Goal: Information Seeking & Learning: Check status

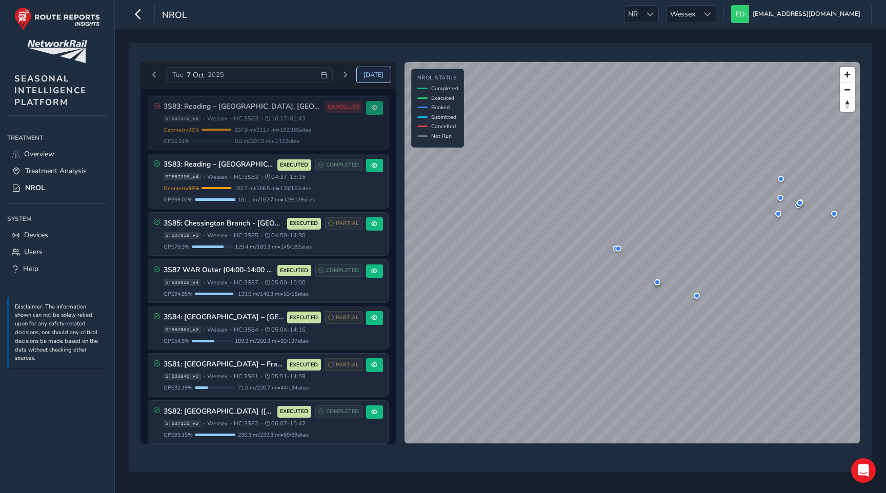
click at [372, 75] on span "Today" at bounding box center [373, 75] width 20 height 8
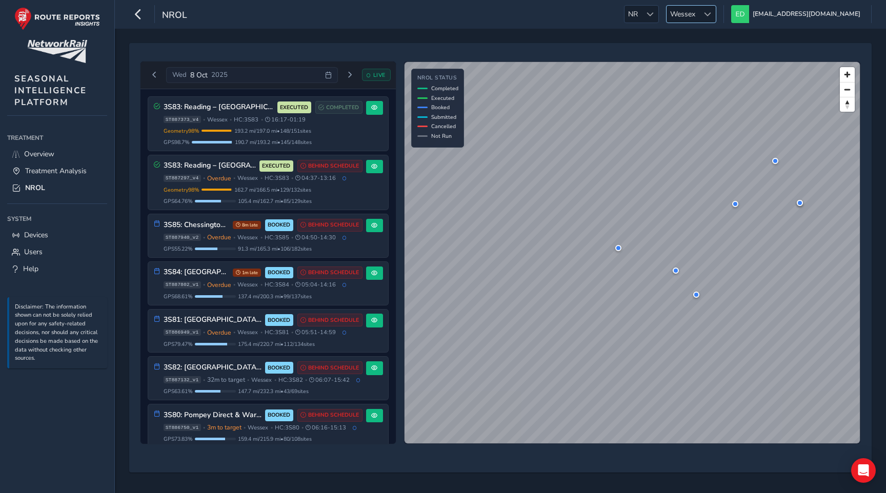
click at [711, 13] on span at bounding box center [707, 14] width 7 height 7
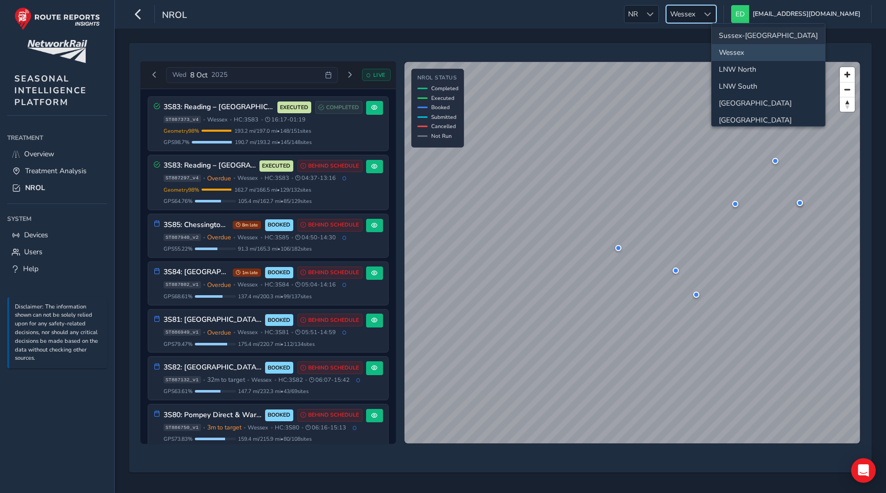
click at [743, 34] on li "Sussex-[GEOGRAPHIC_DATA]" at bounding box center [767, 35] width 113 height 17
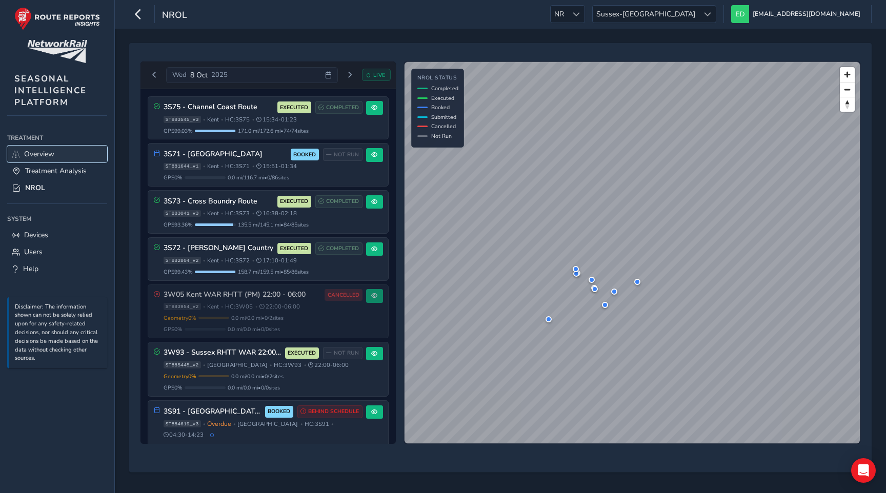
click at [55, 151] on link "Overview" at bounding box center [57, 154] width 100 height 17
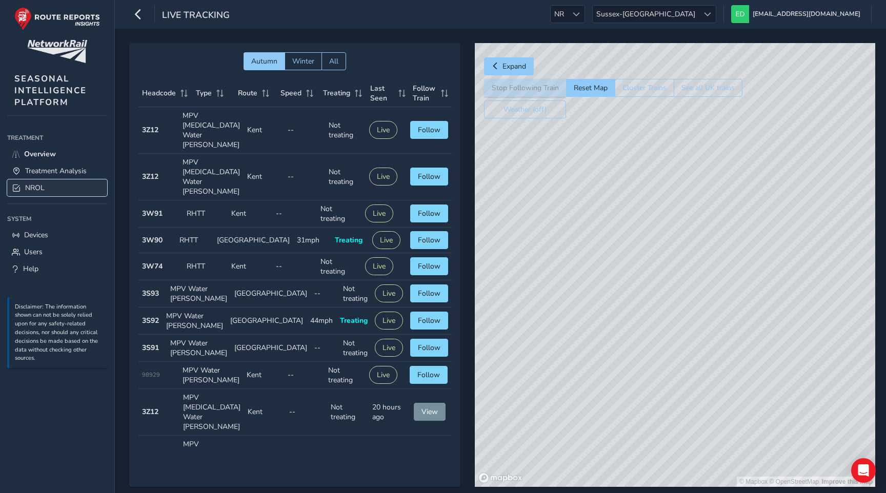
click at [51, 184] on link "NROL" at bounding box center [57, 187] width 100 height 17
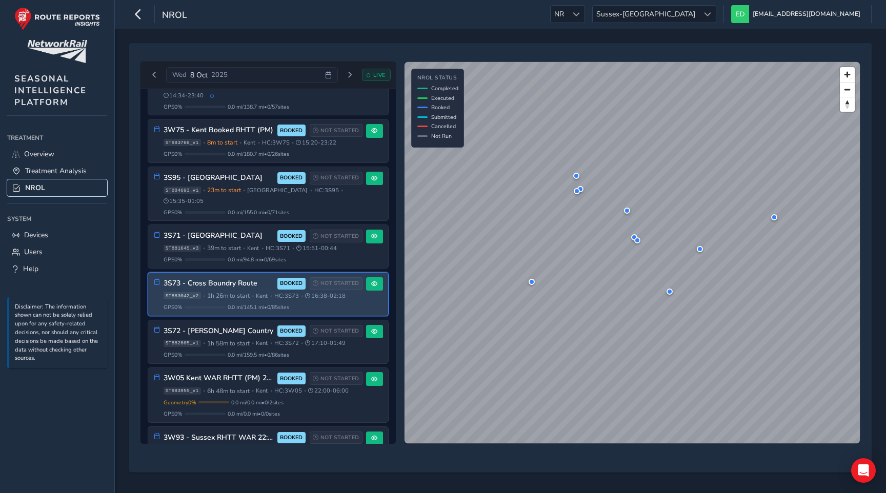
scroll to position [929, 0]
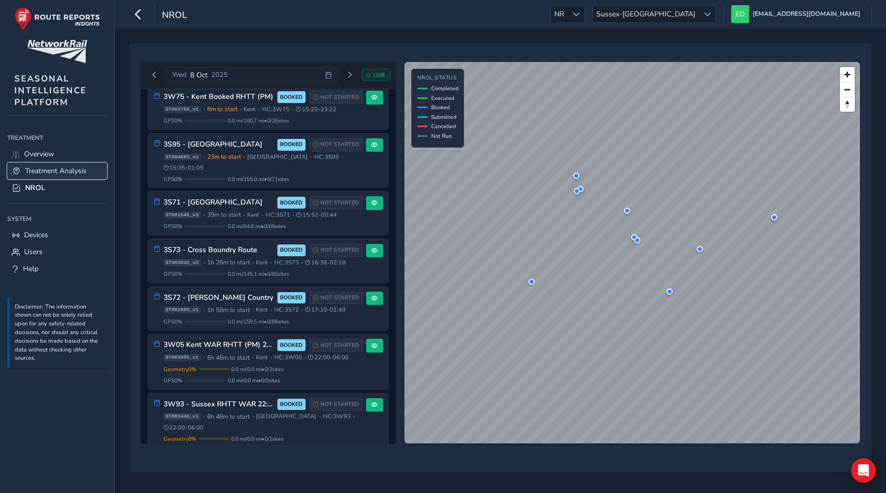
click at [48, 171] on span "Treatment Analysis" at bounding box center [55, 171] width 61 height 10
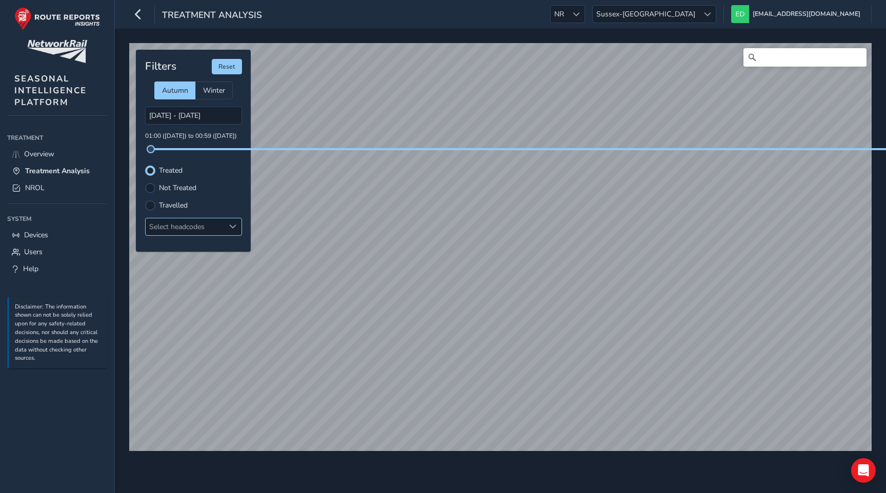
click at [189, 225] on div "Select headcodes" at bounding box center [185, 226] width 79 height 17
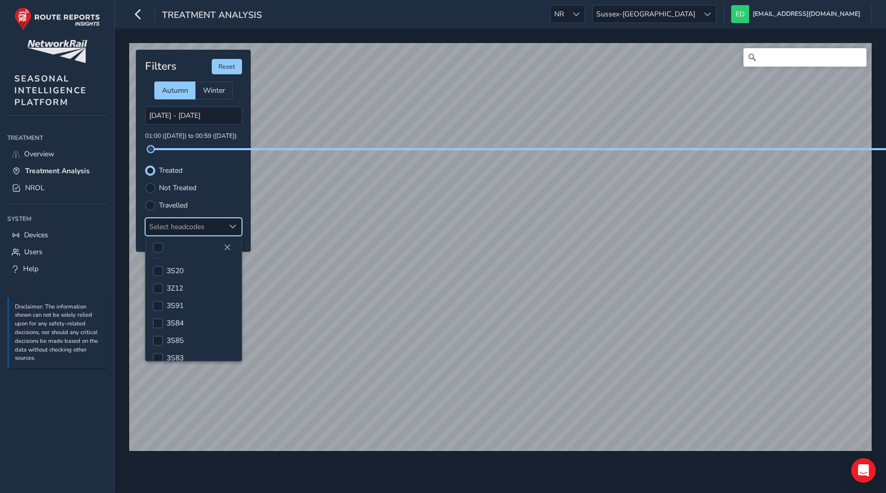
scroll to position [319, 0]
click at [160, 279] on div at bounding box center [158, 282] width 10 height 10
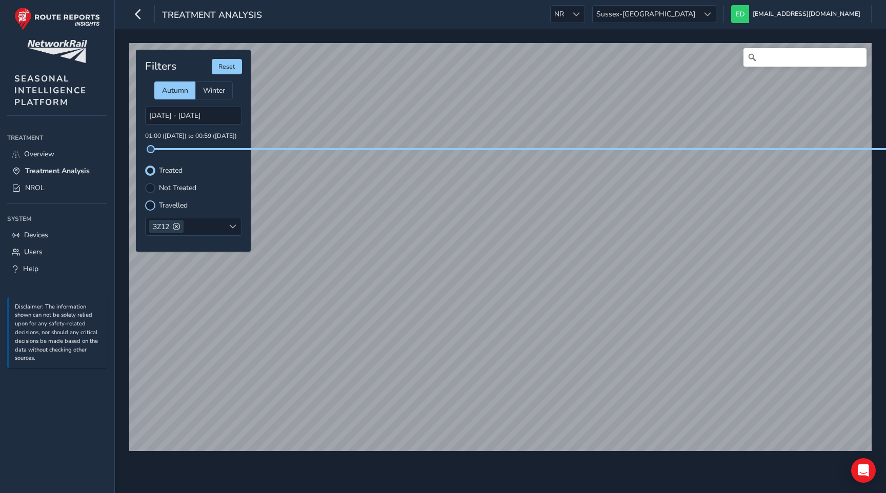
click at [152, 204] on div at bounding box center [150, 205] width 10 height 10
click at [62, 168] on span "Treatment Analysis" at bounding box center [57, 171] width 65 height 10
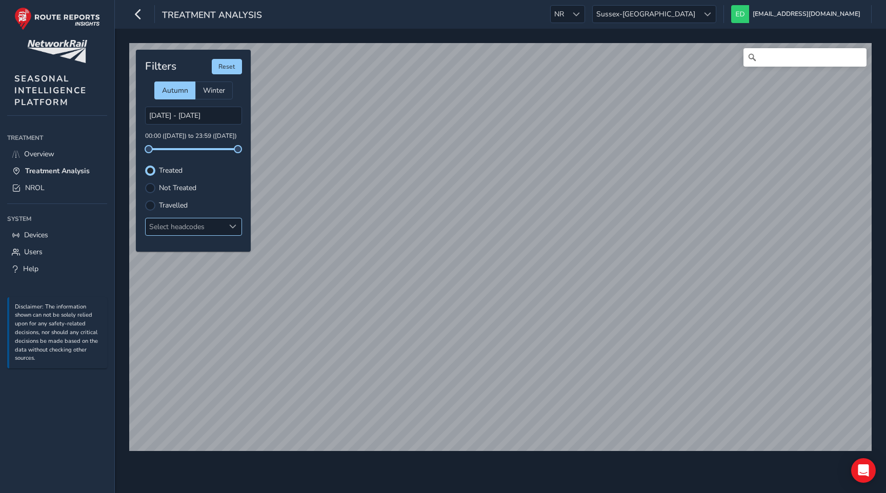
click at [198, 222] on div "Select headcodes" at bounding box center [185, 226] width 79 height 17
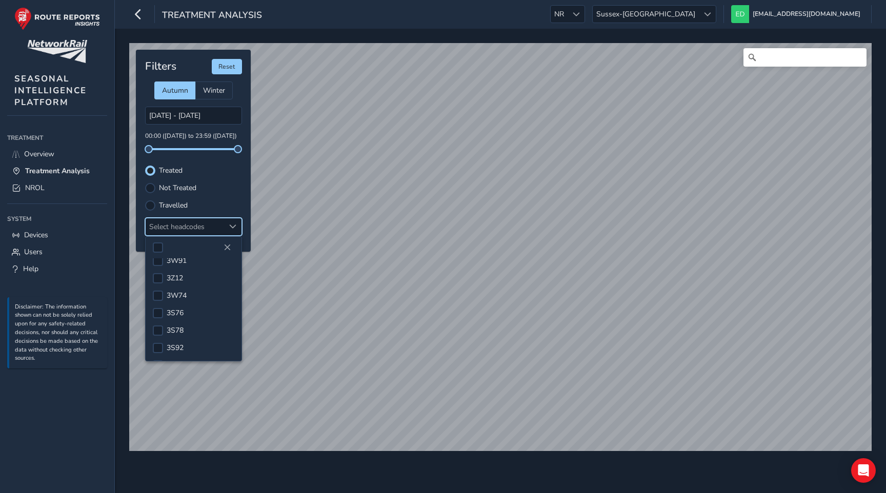
scroll to position [104, 0]
click at [159, 289] on div at bounding box center [158, 289] width 10 height 10
click at [149, 203] on div at bounding box center [150, 205] width 10 height 10
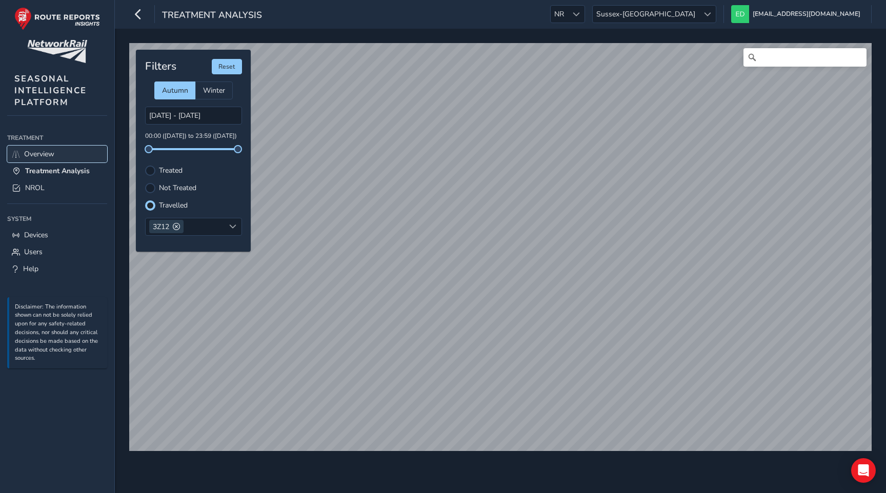
click at [49, 158] on span "Overview" at bounding box center [39, 154] width 30 height 10
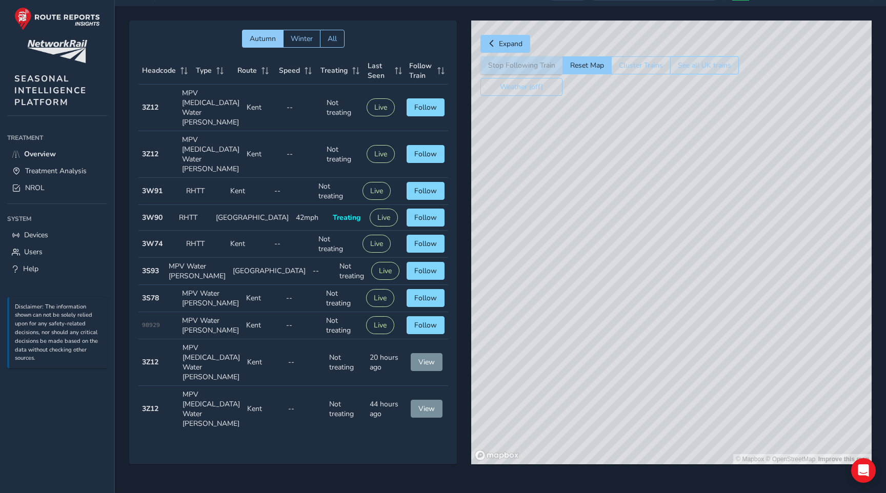
click at [692, 68] on button "See all UK trains" at bounding box center [704, 65] width 69 height 18
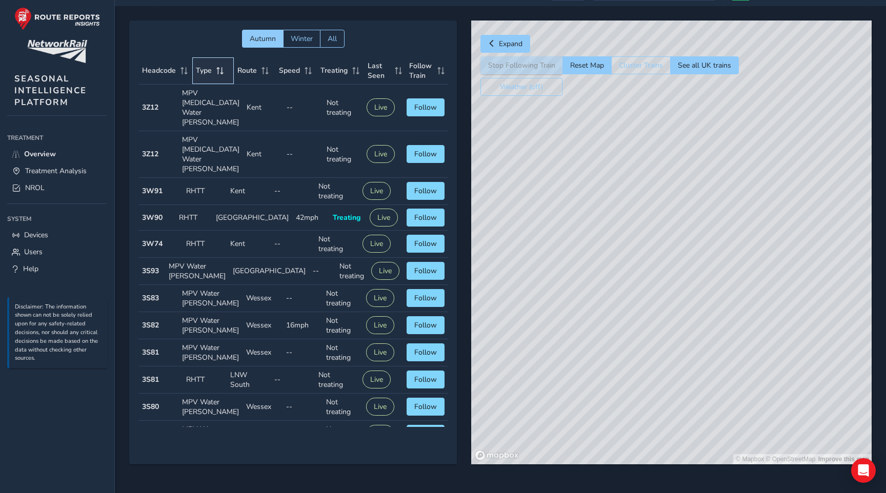
click at [199, 67] on span "Type" at bounding box center [204, 71] width 16 height 10
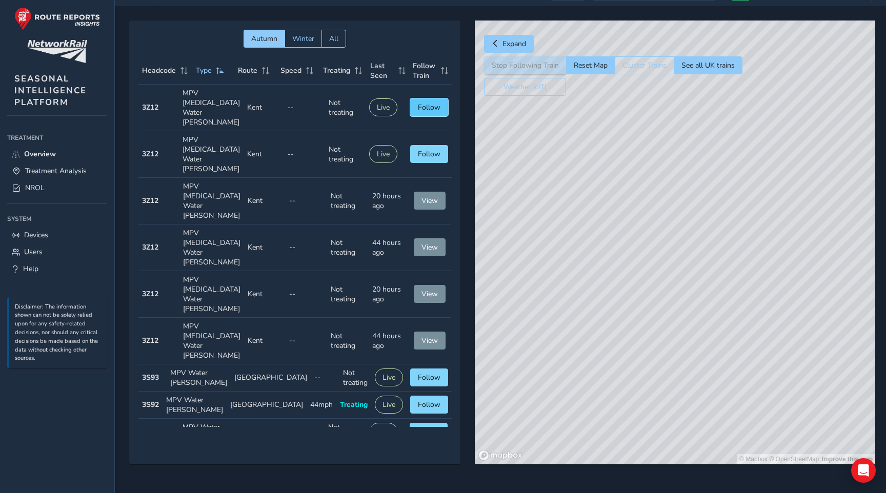
click at [431, 102] on span "Follow" at bounding box center [429, 107] width 23 height 10
click at [438, 145] on button "Follow" at bounding box center [429, 154] width 38 height 18
click at [590, 60] on button "Reset Map" at bounding box center [590, 65] width 49 height 18
click at [48, 169] on span "Treatment Analysis" at bounding box center [55, 171] width 61 height 10
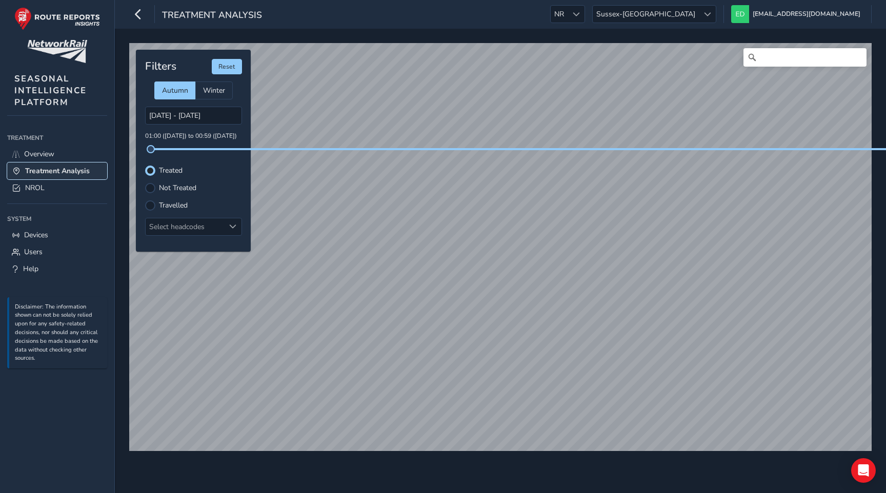
click at [72, 171] on span "Treatment Analysis" at bounding box center [57, 171] width 65 height 10
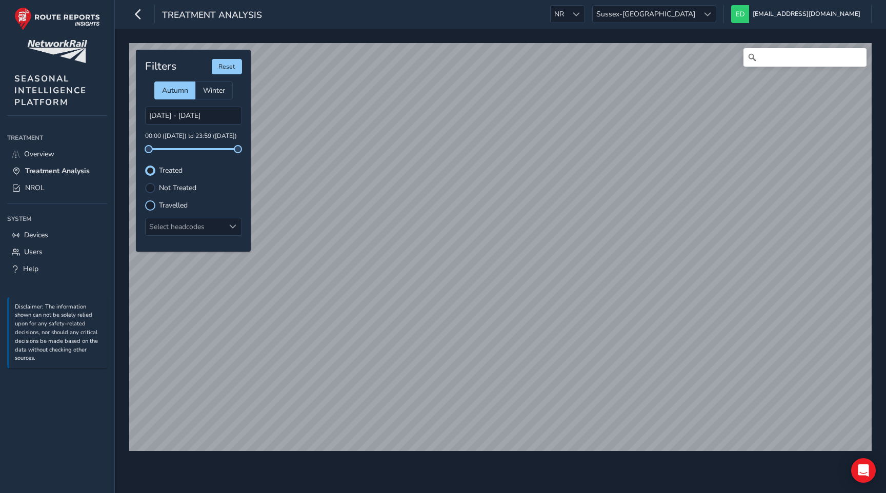
click at [149, 203] on div at bounding box center [150, 205] width 10 height 10
click at [68, 153] on link "Overview" at bounding box center [57, 154] width 100 height 17
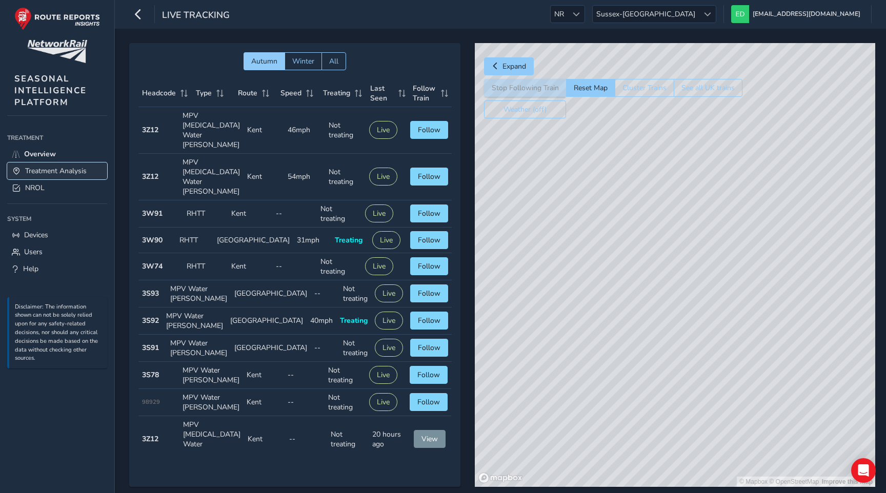
click at [56, 167] on span "Treatment Analysis" at bounding box center [55, 171] width 61 height 10
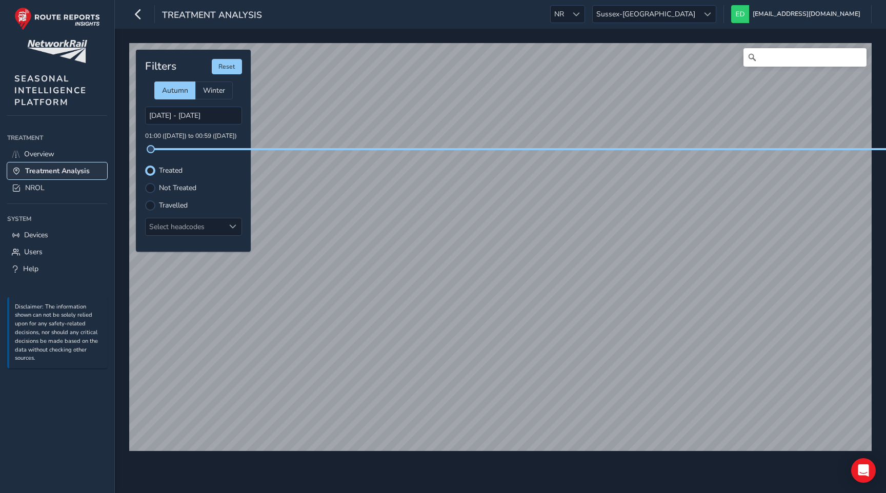
click at [70, 171] on span "Treatment Analysis" at bounding box center [57, 171] width 65 height 10
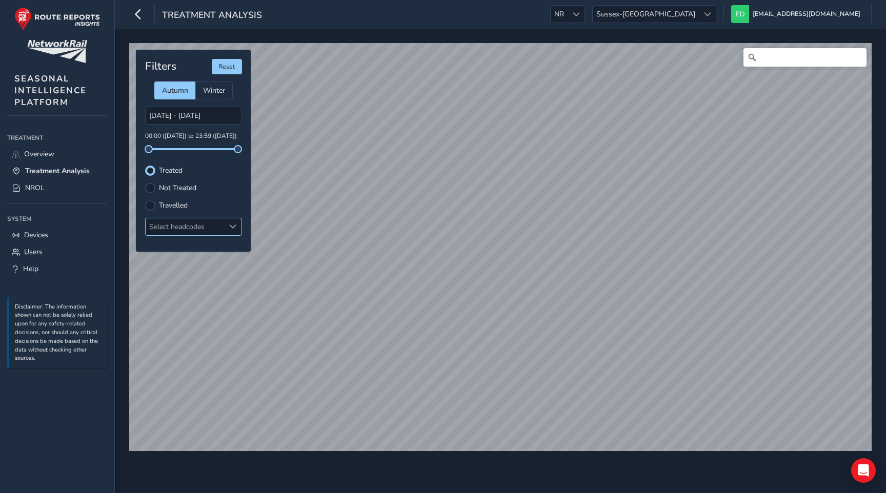
click at [180, 230] on div "Select headcodes" at bounding box center [185, 226] width 79 height 17
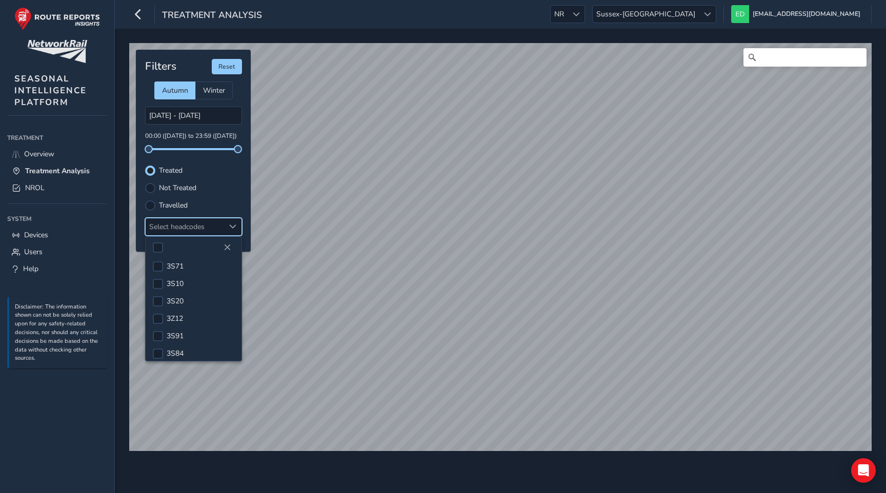
scroll to position [291, 0]
click at [155, 305] on div at bounding box center [158, 310] width 10 height 10
click at [150, 208] on div at bounding box center [150, 205] width 10 height 10
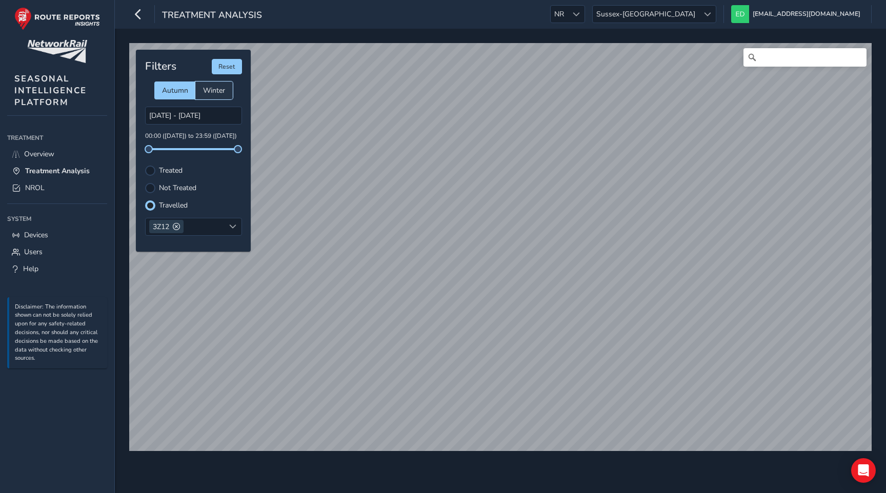
click at [214, 87] on span "Winter" at bounding box center [214, 91] width 22 height 10
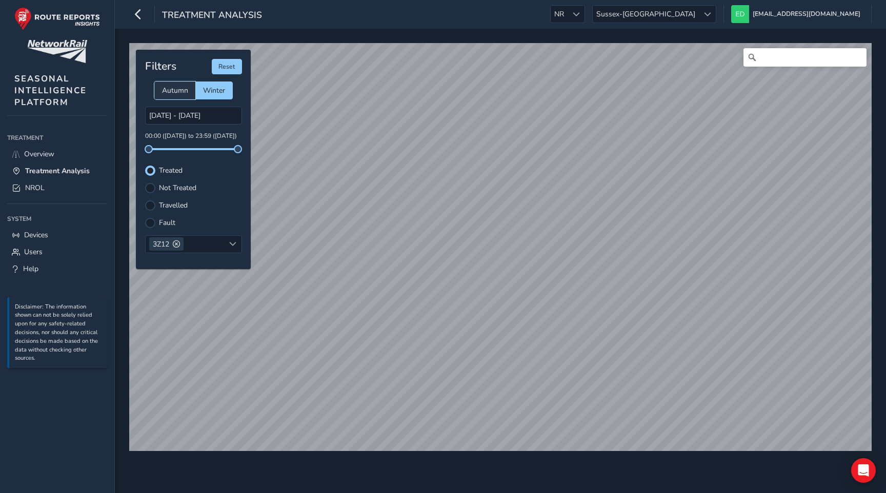
click at [171, 88] on span "Autumn" at bounding box center [175, 91] width 26 height 10
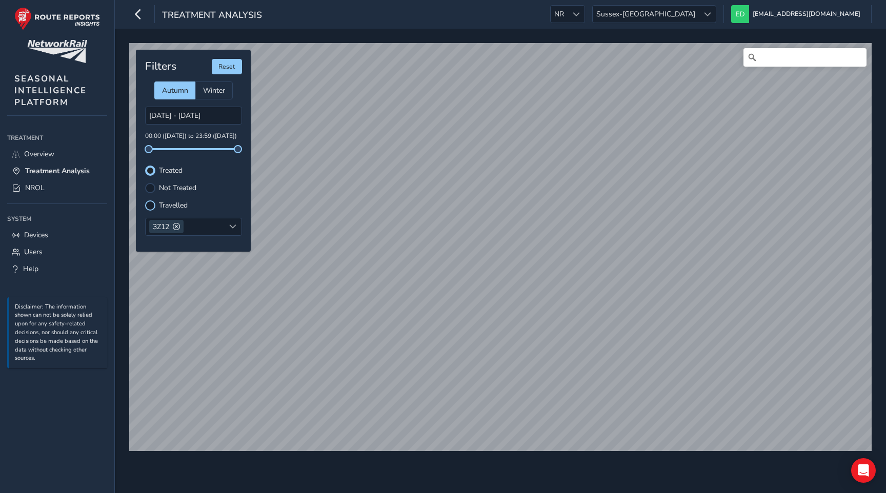
click at [150, 204] on div at bounding box center [150, 205] width 10 height 10
click at [61, 181] on link "NROL" at bounding box center [57, 187] width 100 height 17
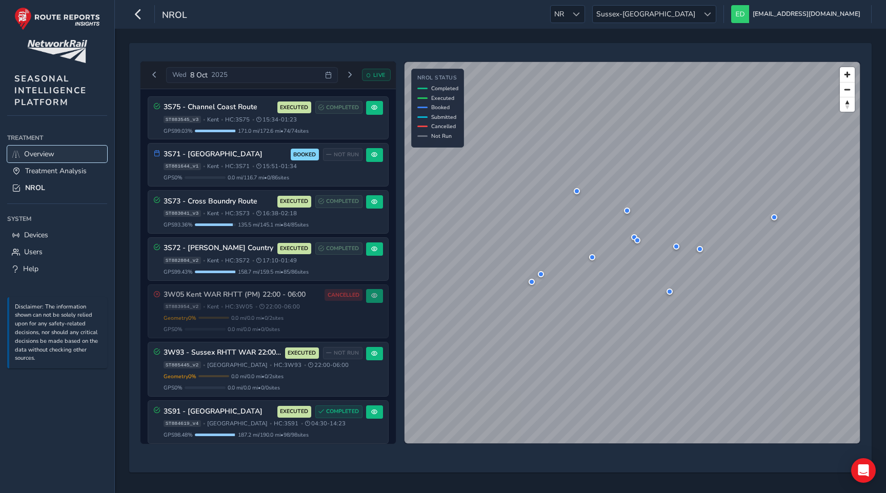
click at [32, 150] on span "Overview" at bounding box center [39, 154] width 30 height 10
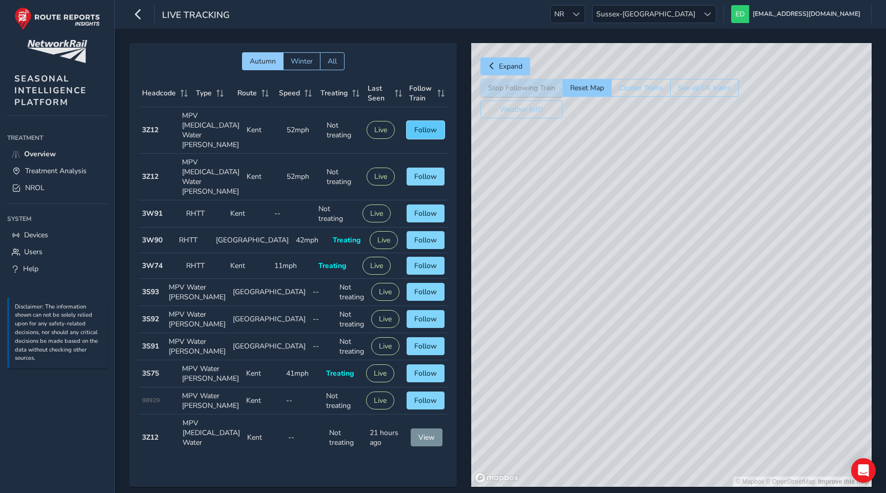
click at [424, 125] on span "Follow" at bounding box center [425, 130] width 23 height 10
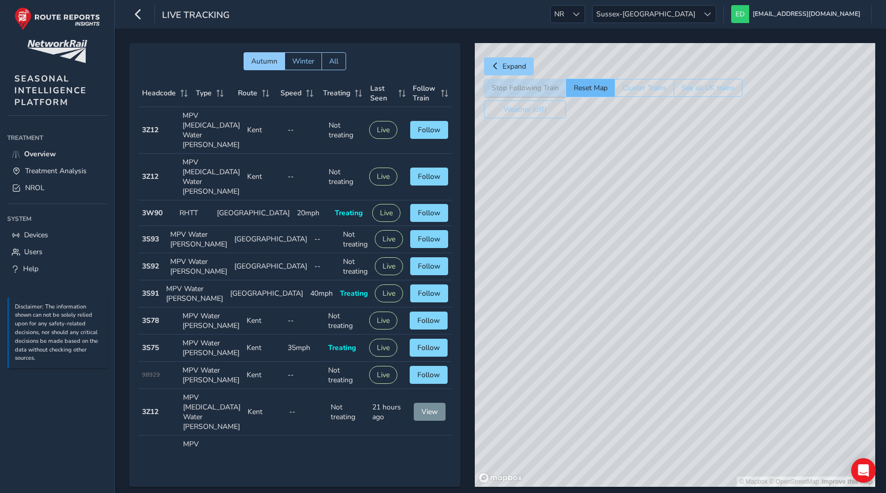
click at [588, 88] on button "Reset Map" at bounding box center [590, 88] width 49 height 18
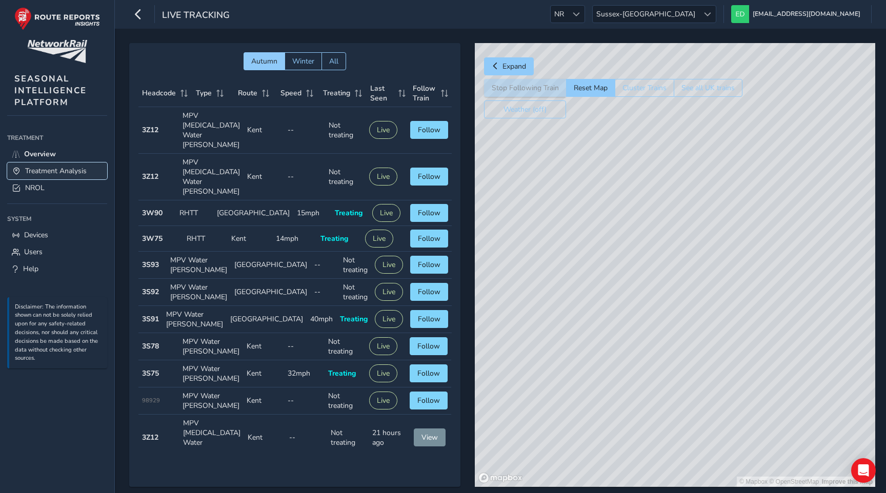
click at [49, 170] on span "Treatment Analysis" at bounding box center [55, 171] width 61 height 10
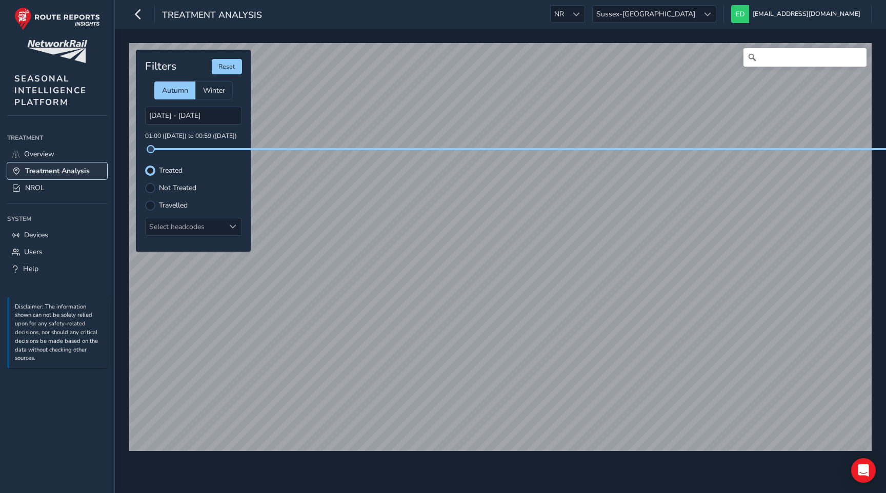
click at [80, 169] on span "Treatment Analysis" at bounding box center [57, 171] width 65 height 10
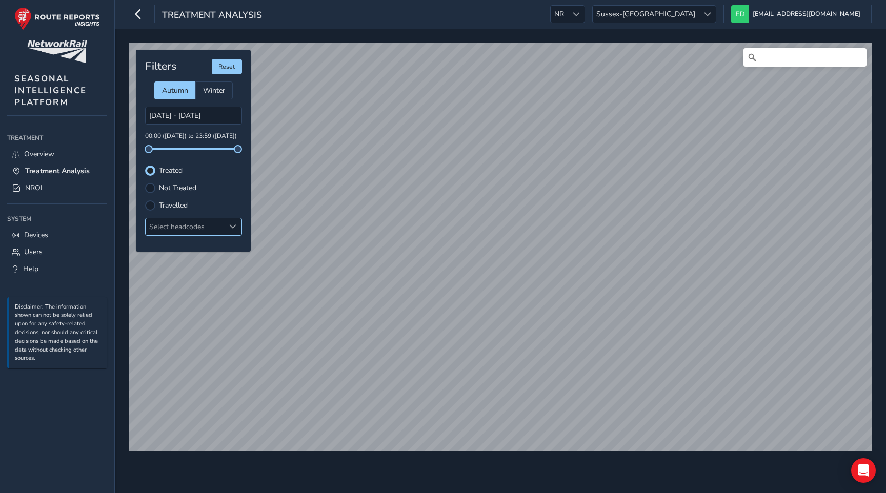
click at [209, 225] on div "Select headcodes" at bounding box center [185, 226] width 79 height 17
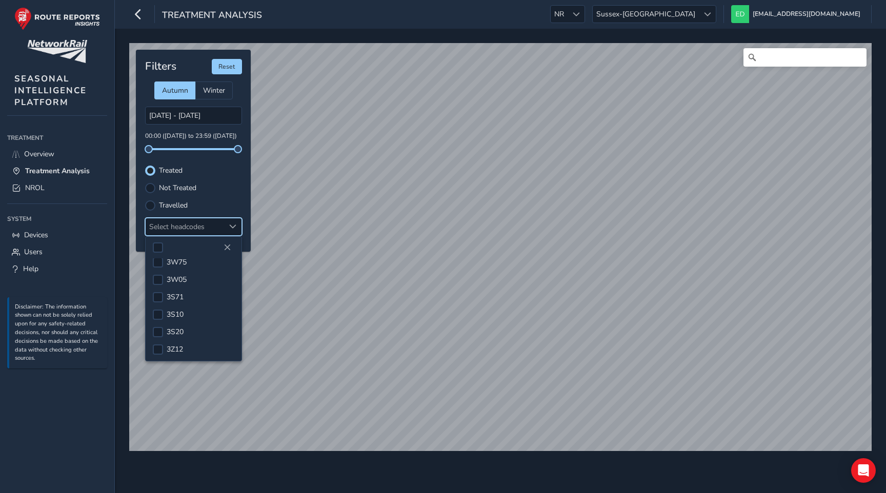
scroll to position [323, 0]
click at [155, 277] on div at bounding box center [158, 279] width 10 height 10
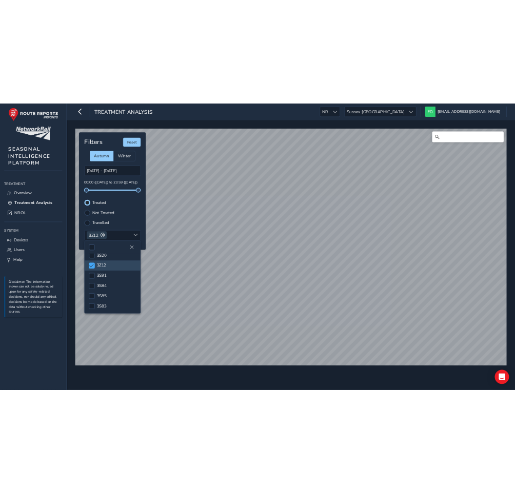
scroll to position [27, 0]
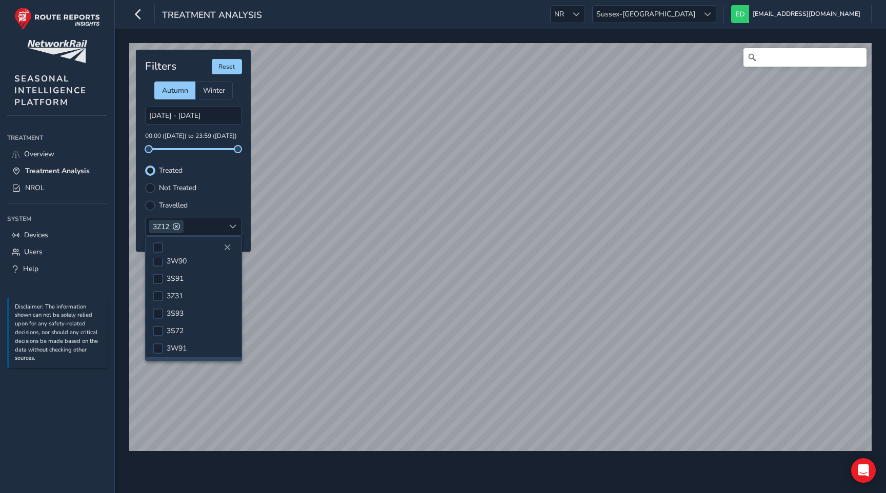
click at [219, 204] on div "Travelled" at bounding box center [193, 205] width 97 height 10
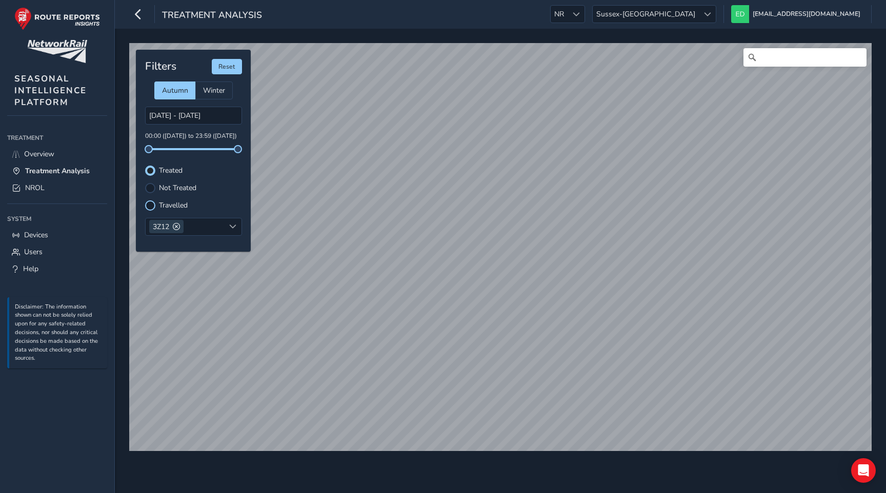
click at [150, 206] on div at bounding box center [150, 205] width 10 height 10
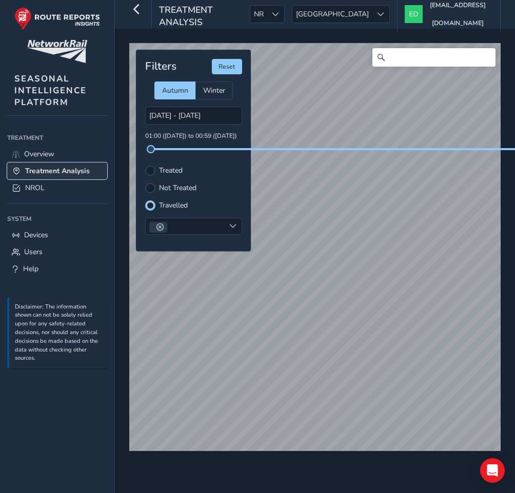
click at [70, 171] on span "Treatment Analysis" at bounding box center [57, 171] width 65 height 10
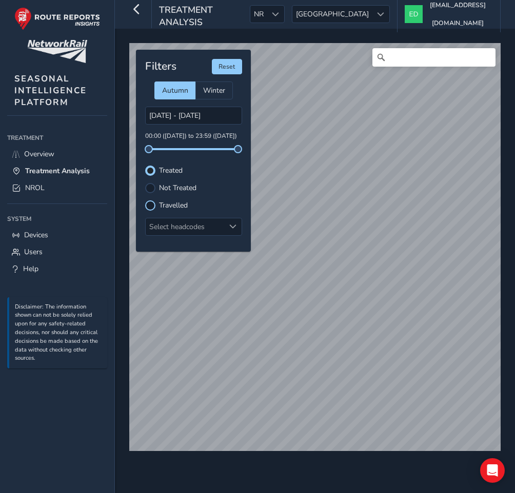
click at [150, 205] on div at bounding box center [150, 205] width 10 height 10
click at [375, 10] on div at bounding box center [380, 14] width 17 height 17
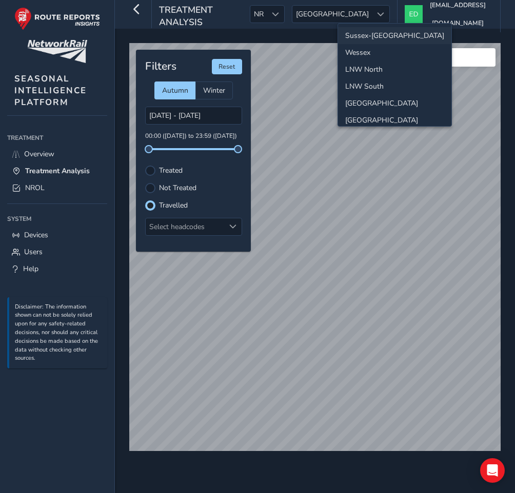
click at [369, 36] on li "Sussex-[GEOGRAPHIC_DATA]" at bounding box center [394, 35] width 113 height 17
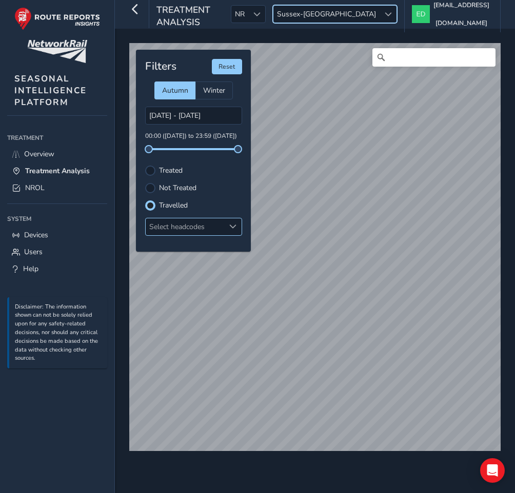
click at [200, 225] on div "Select headcodes" at bounding box center [185, 226] width 79 height 17
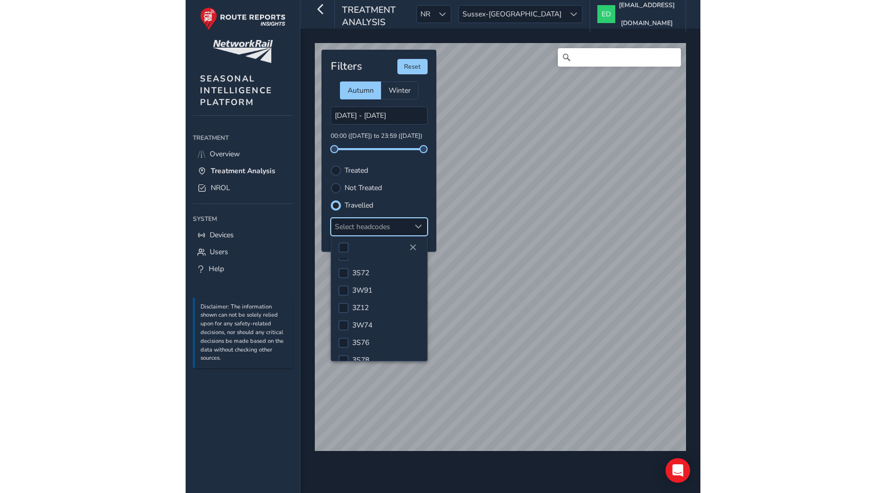
scroll to position [108, 0]
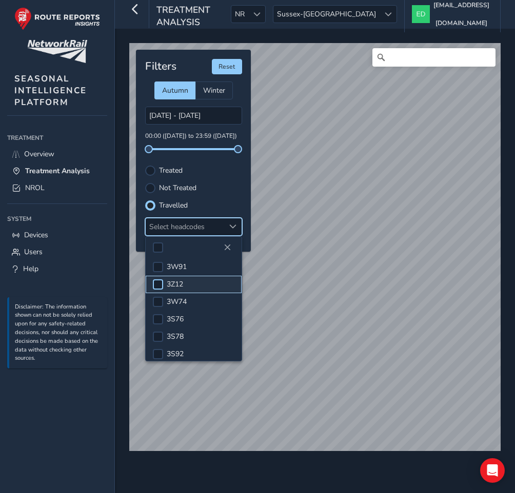
click at [156, 281] on div at bounding box center [158, 284] width 10 height 10
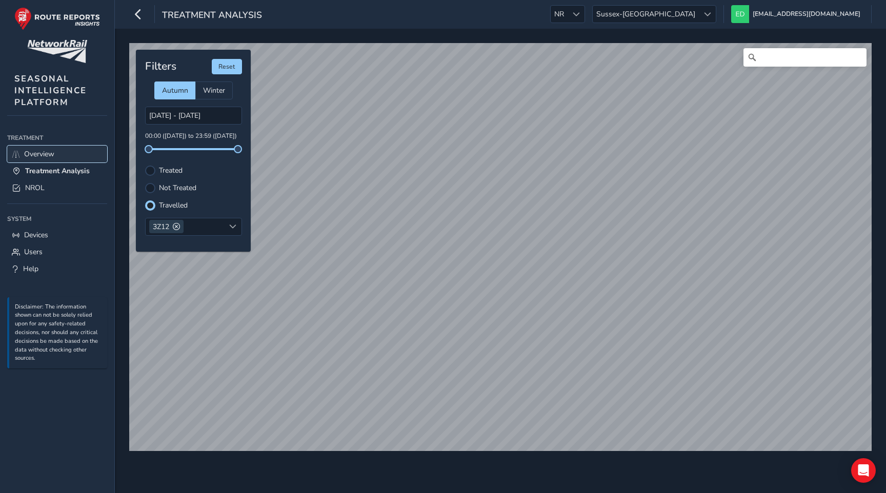
click at [38, 149] on span "Overview" at bounding box center [39, 154] width 30 height 10
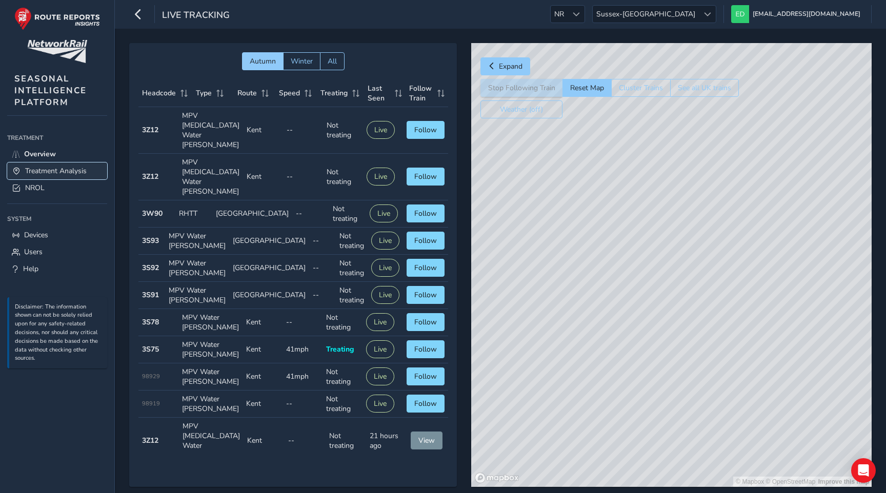
click at [35, 170] on span "Treatment Analysis" at bounding box center [55, 171] width 61 height 10
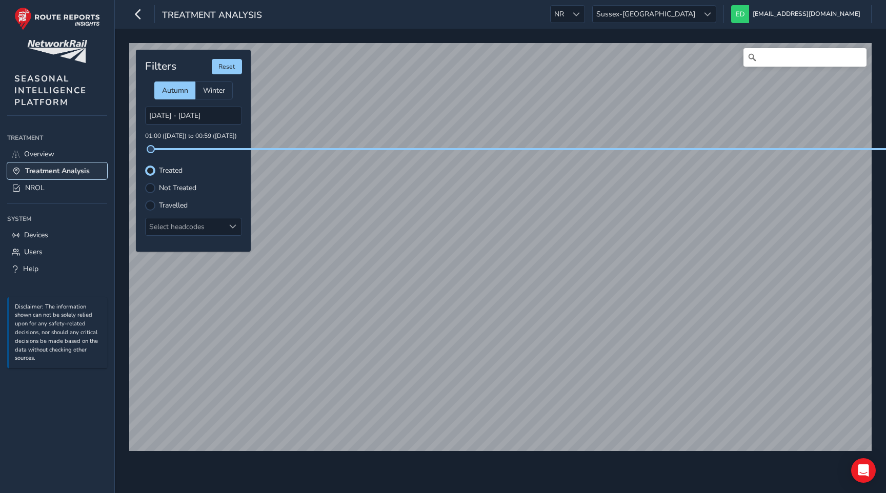
click at [73, 173] on span "Treatment Analysis" at bounding box center [57, 171] width 65 height 10
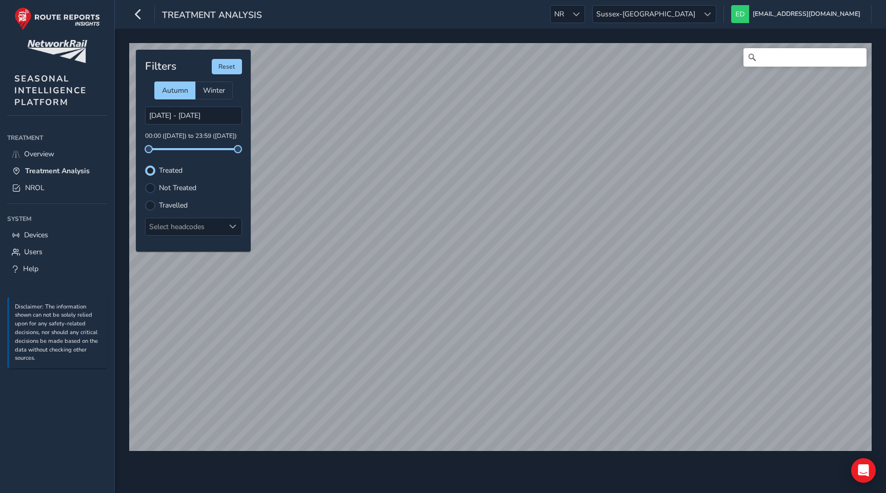
click at [161, 203] on label "Travelled" at bounding box center [173, 205] width 29 height 7
click at [150, 204] on input "Travelled" at bounding box center [150, 204] width 0 height 0
click at [175, 223] on div "Select headcodes" at bounding box center [185, 226] width 79 height 17
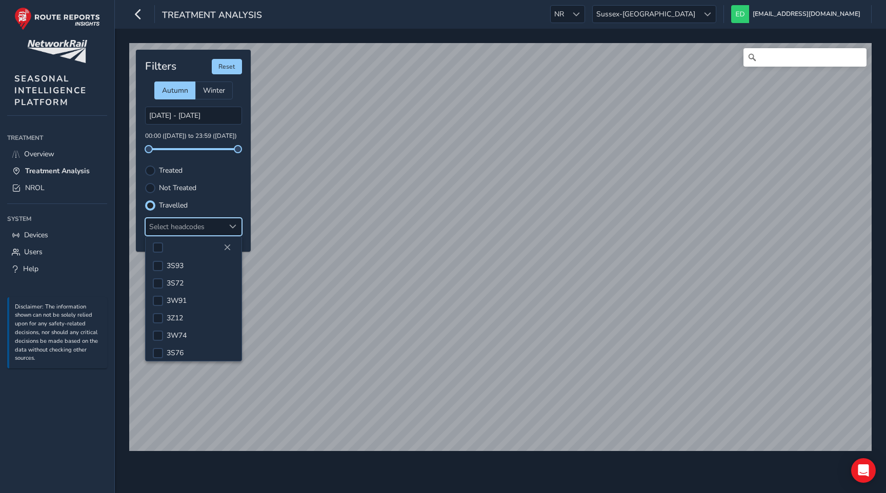
scroll to position [75, 0]
click at [158, 314] on div at bounding box center [158, 318] width 10 height 10
click at [157, 312] on li "3Z12" at bounding box center [194, 317] width 96 height 17
click at [230, 227] on span at bounding box center [232, 226] width 7 height 7
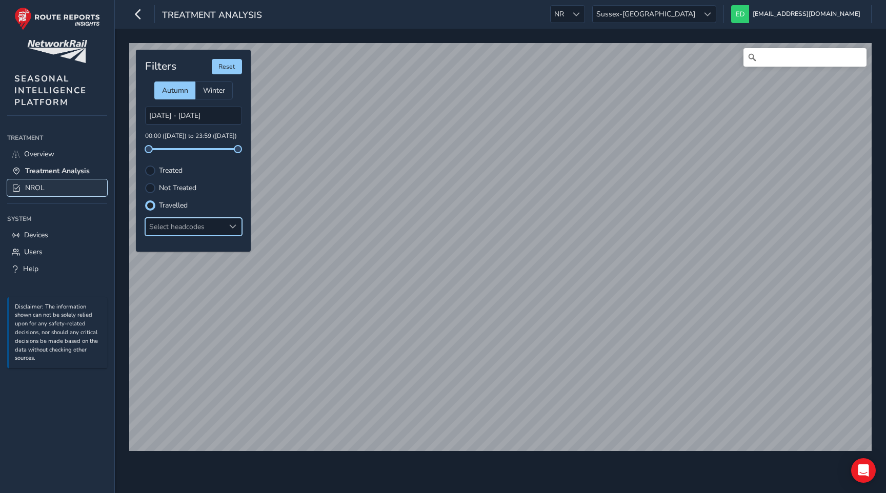
click at [45, 188] on link "NROL" at bounding box center [57, 187] width 100 height 17
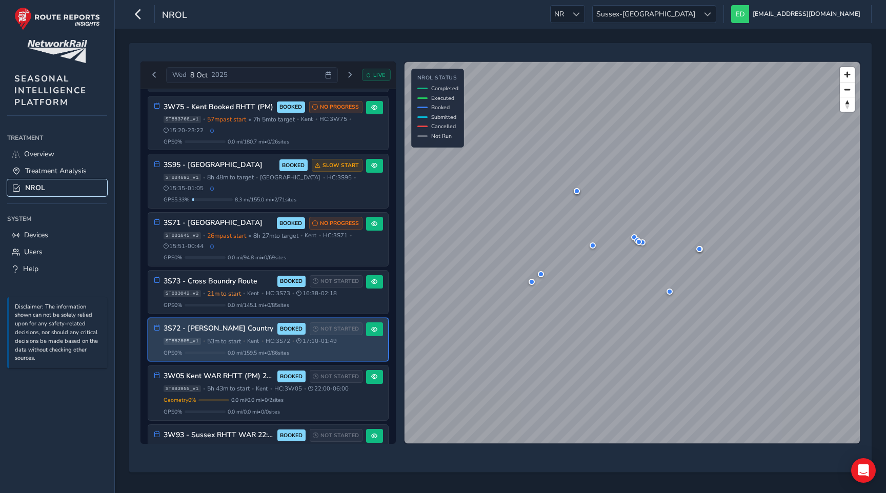
scroll to position [941, 0]
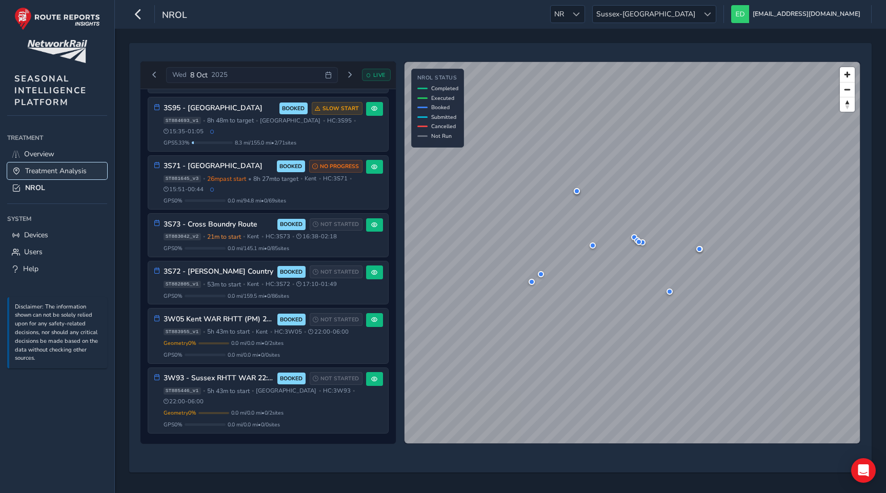
click at [73, 173] on span "Treatment Analysis" at bounding box center [55, 171] width 61 height 10
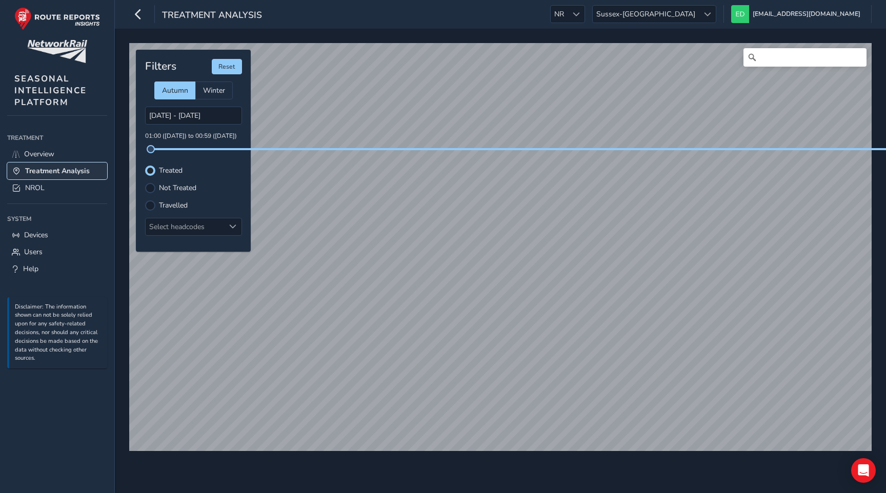
click at [79, 170] on span "Treatment Analysis" at bounding box center [57, 171] width 65 height 10
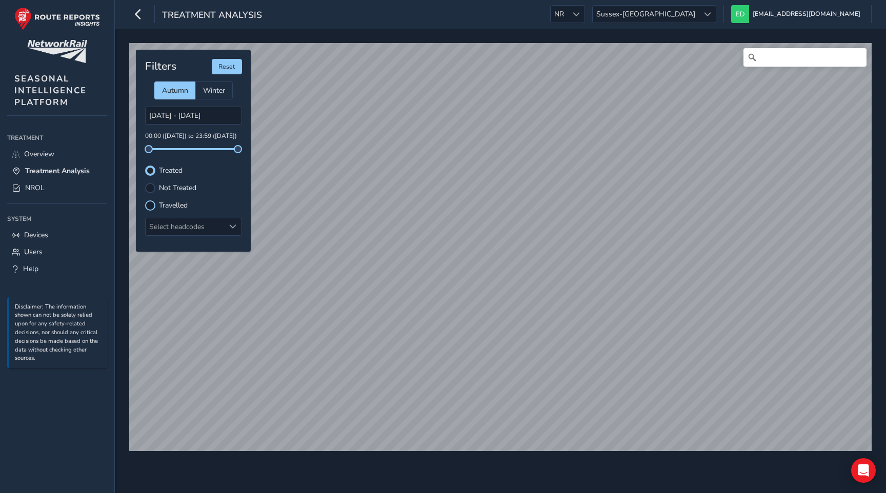
click at [151, 204] on div at bounding box center [150, 205] width 10 height 10
click at [176, 221] on div "Select headcodes" at bounding box center [185, 226] width 79 height 17
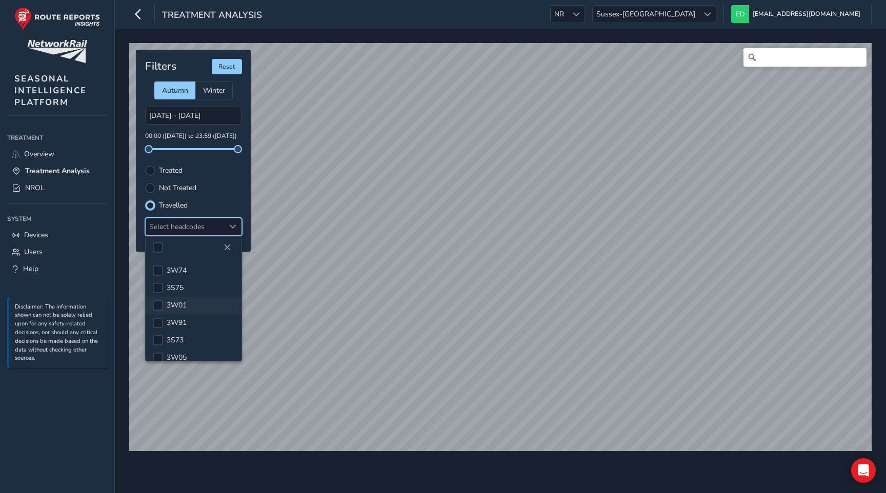
scroll to position [44, 0]
click at [160, 348] on div at bounding box center [158, 348] width 10 height 10
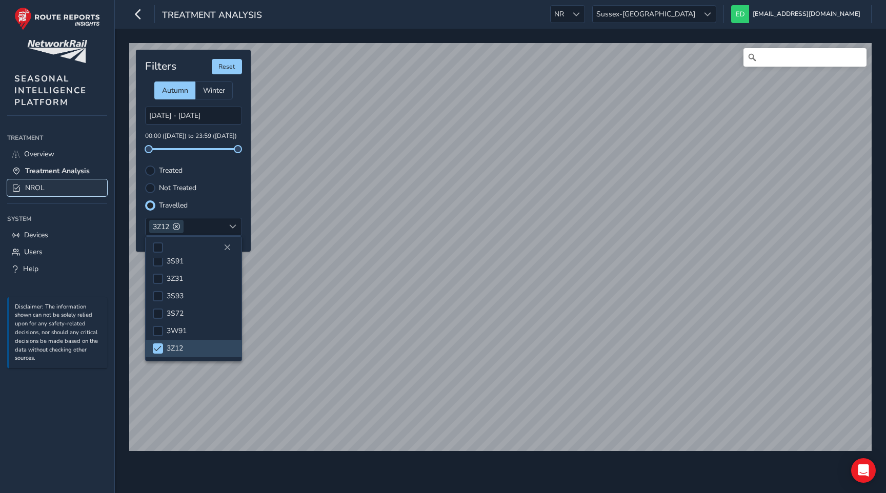
click at [38, 187] on span "NROL" at bounding box center [34, 188] width 19 height 10
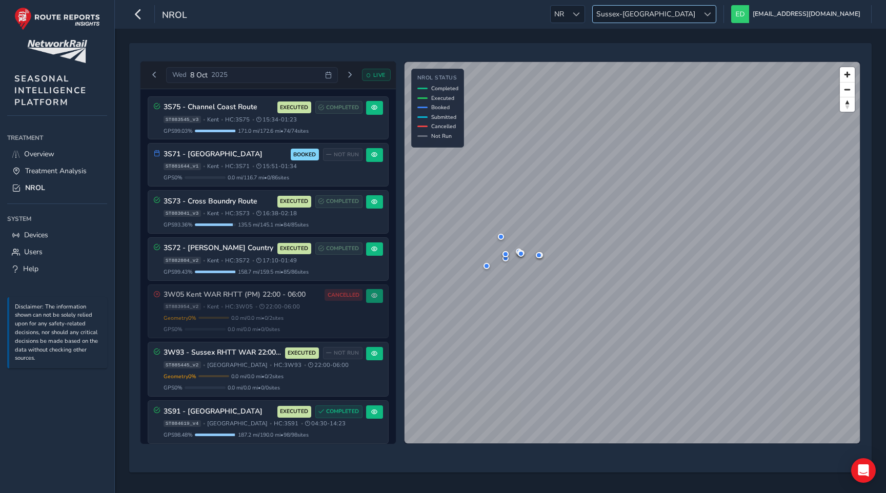
click at [514, 13] on span "Sussex-Kent" at bounding box center [645, 14] width 106 height 17
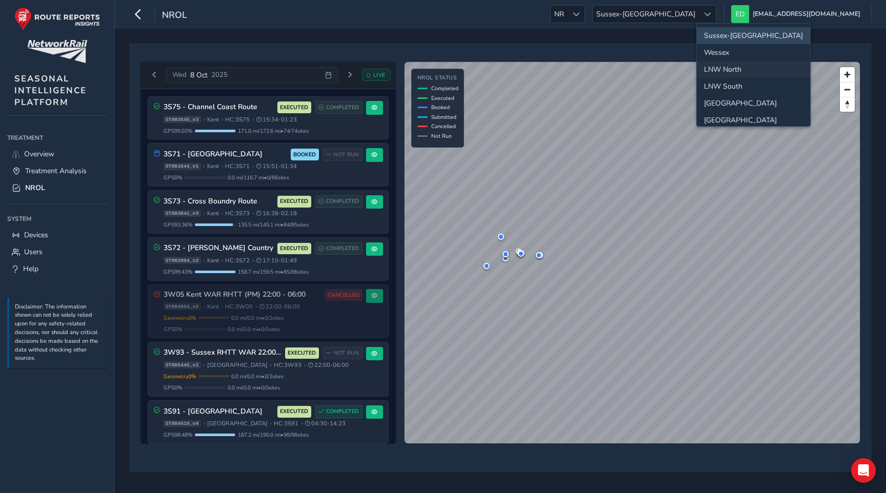
click at [514, 72] on li "LNW North" at bounding box center [752, 69] width 113 height 17
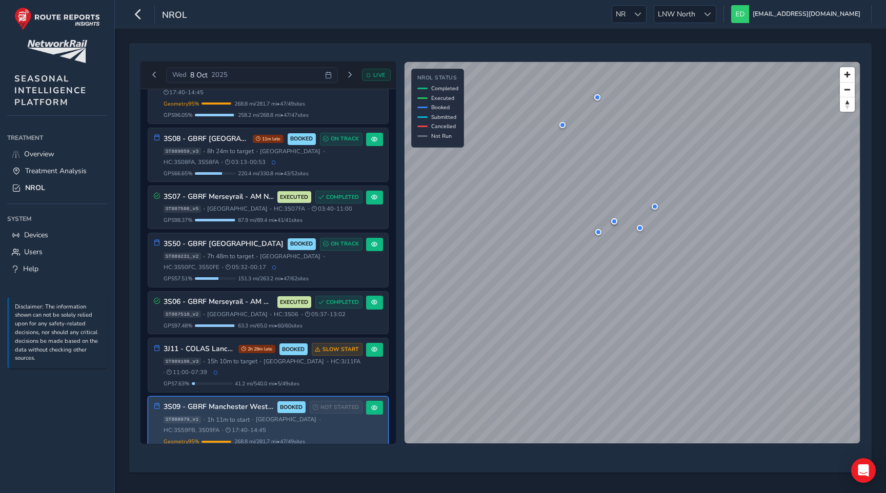
scroll to position [104, 0]
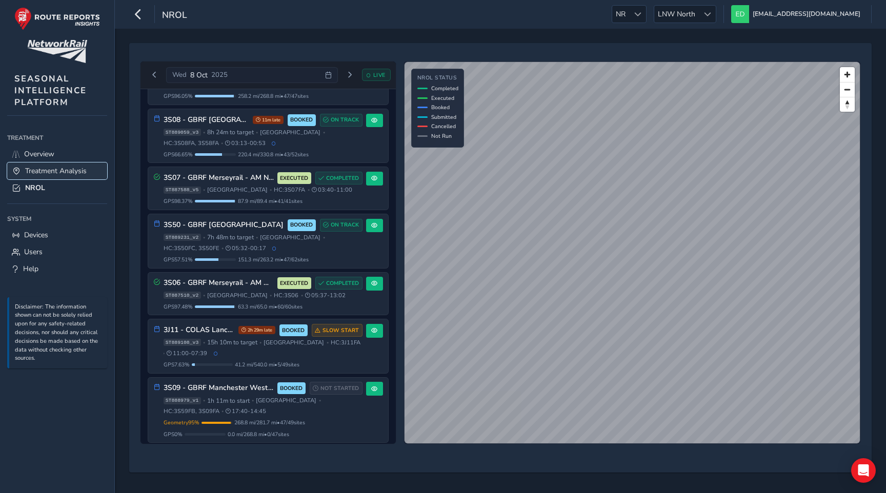
click at [74, 166] on span "Treatment Analysis" at bounding box center [55, 171] width 61 height 10
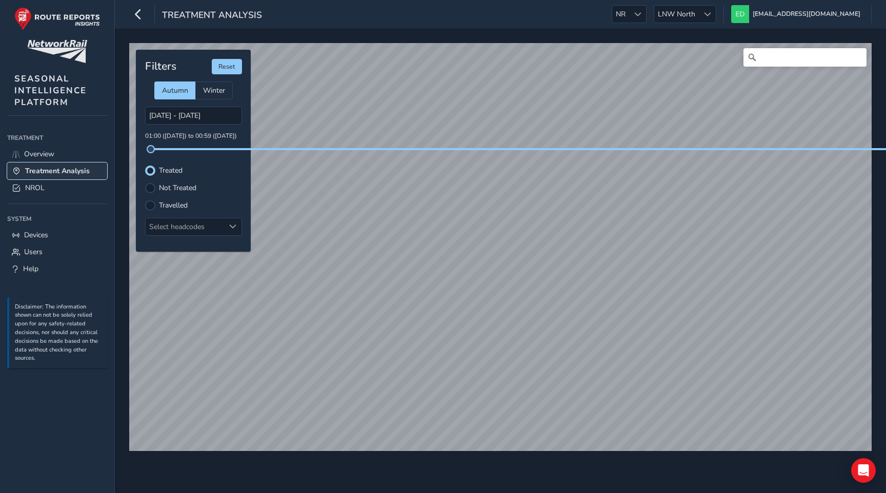
click at [55, 170] on span "Treatment Analysis" at bounding box center [57, 171] width 65 height 10
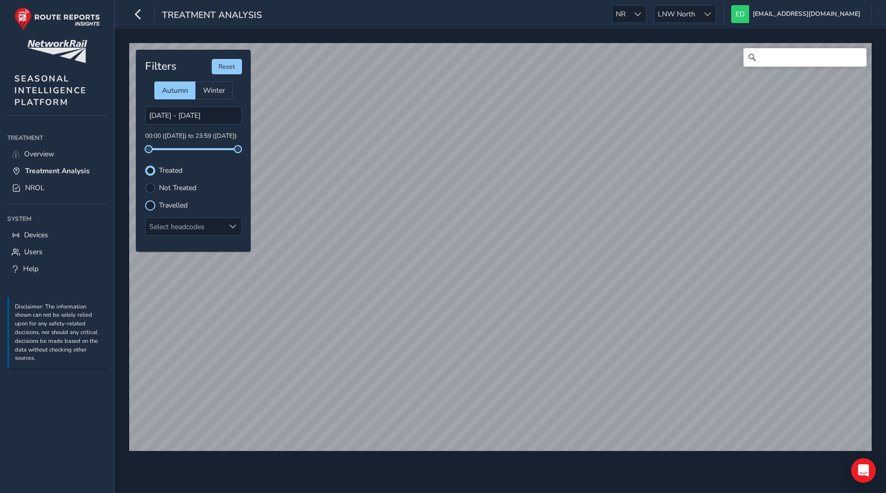
click at [148, 203] on div at bounding box center [150, 205] width 10 height 10
click at [514, 464] on div "© Mapbox © OpenStreetMap Improve this map Filters Reset Autumn Winter 07/10/202…" at bounding box center [500, 261] width 771 height 464
drag, startPoint x: 147, startPoint y: 148, endPoint x: 139, endPoint y: 145, distance: 8.8
click at [139, 145] on div "Filters Reset Autumn Winter 07/10/2025 - 08/10/2025 00:00 (07 Oct) to 23:59 (08…" at bounding box center [193, 151] width 115 height 202
click at [165, 117] on input "07/10/2025 - 08/10/2025" at bounding box center [193, 116] width 97 height 18
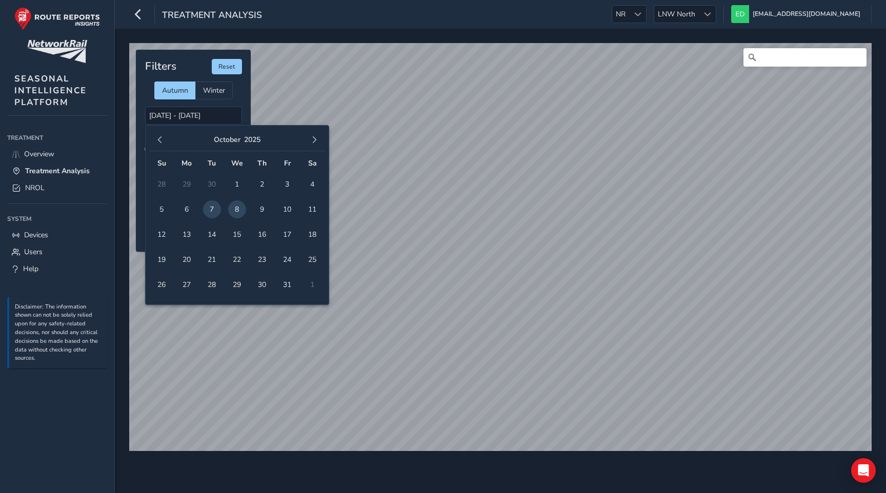
click at [238, 210] on span "8" at bounding box center [237, 209] width 18 height 18
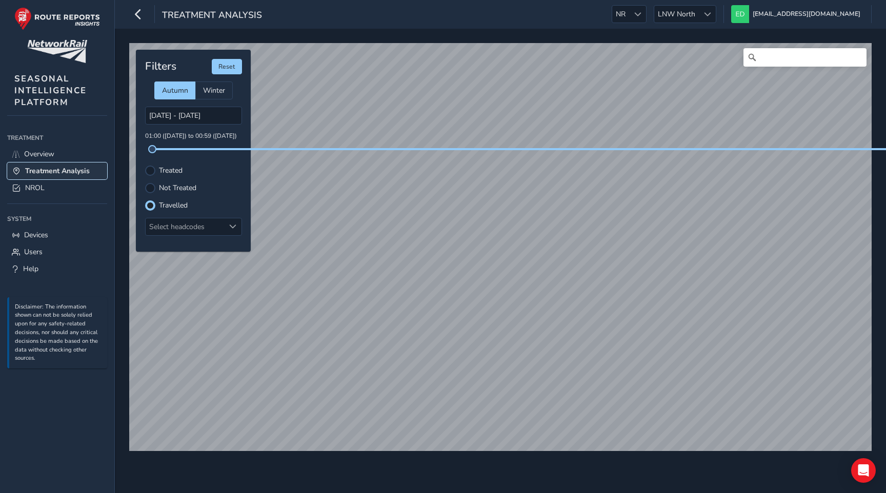
click at [66, 168] on span "Treatment Analysis" at bounding box center [57, 171] width 65 height 10
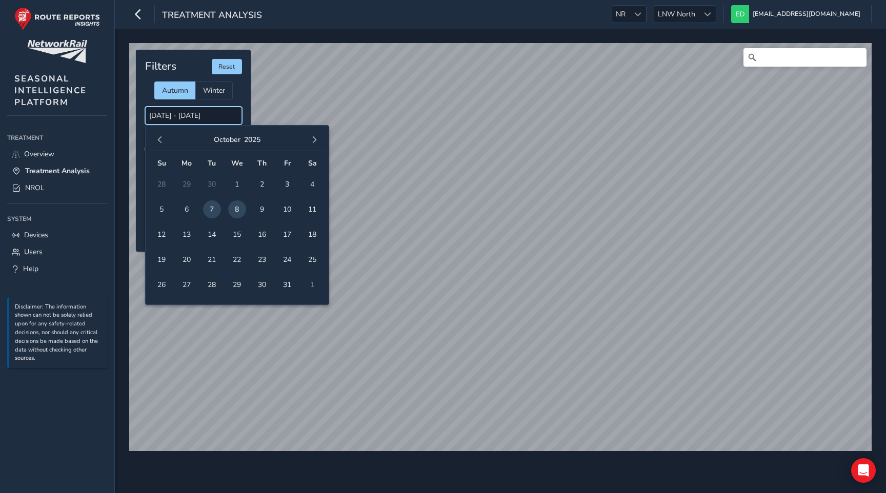
click at [167, 120] on input "07/10/2025 - 08/10/2025" at bounding box center [193, 116] width 97 height 18
click at [235, 207] on span "8" at bounding box center [237, 209] width 18 height 18
type input "08/10/2025 - 08/10/2025"
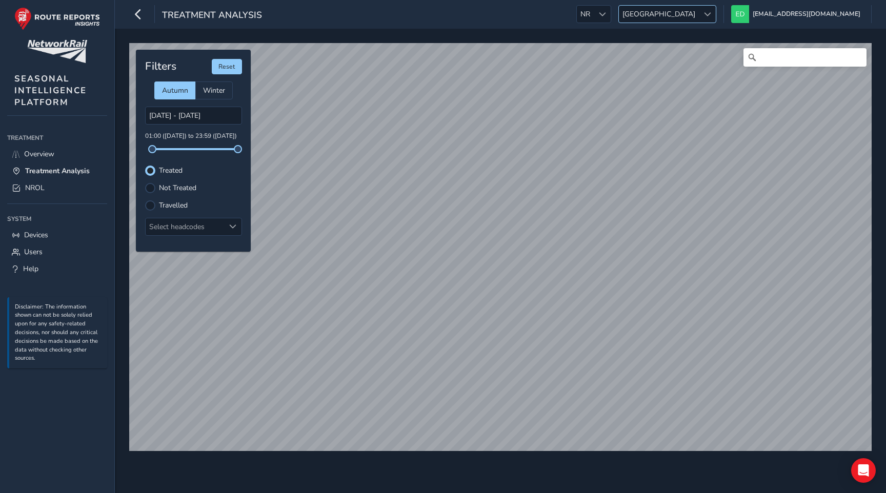
click at [715, 6] on div at bounding box center [707, 14] width 17 height 17
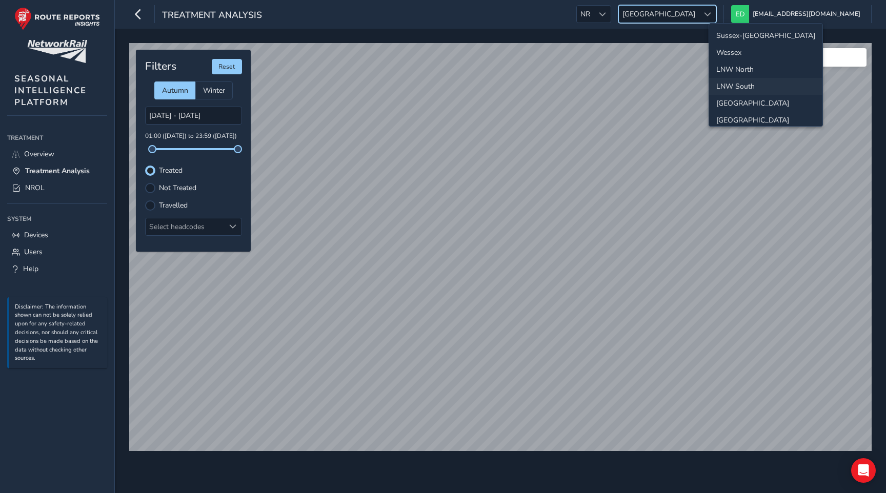
scroll to position [36, 0]
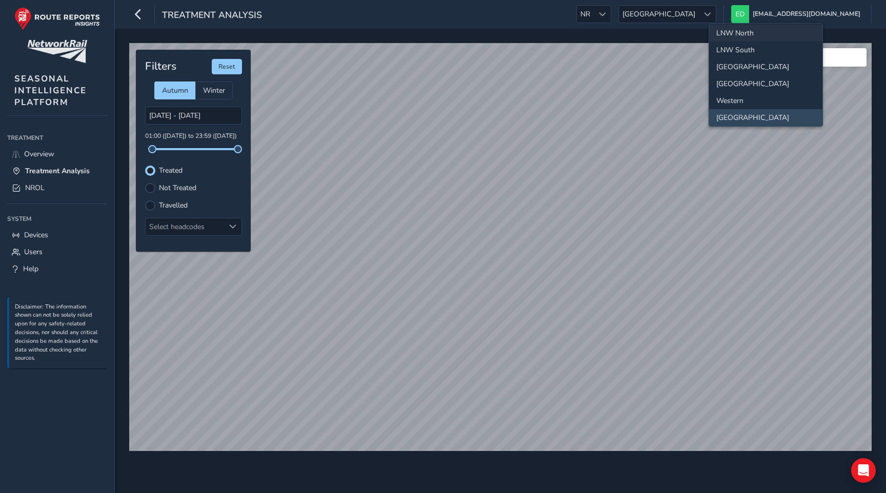
click at [735, 32] on li "LNW North" at bounding box center [765, 33] width 113 height 17
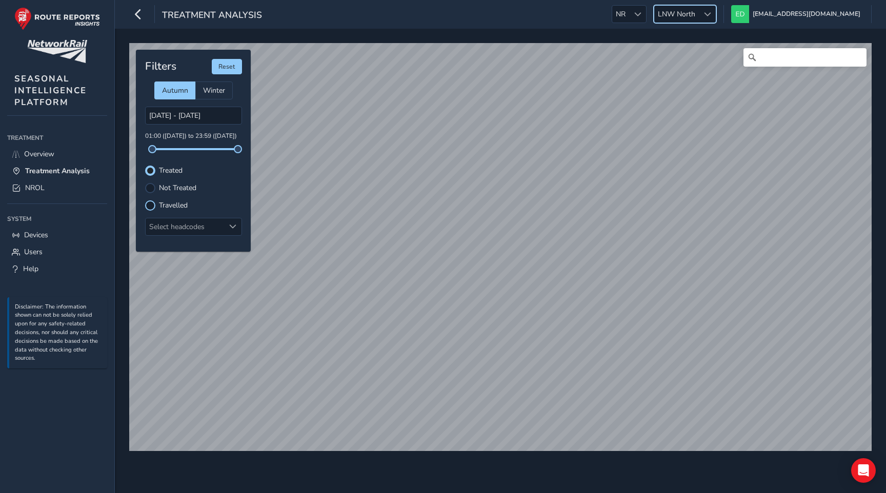
click at [153, 207] on div at bounding box center [150, 205] width 10 height 10
click at [149, 169] on div at bounding box center [150, 171] width 10 height 10
click at [149, 207] on div at bounding box center [150, 205] width 10 height 10
drag, startPoint x: 154, startPoint y: 149, endPoint x: 197, endPoint y: 148, distance: 43.6
click at [198, 148] on span at bounding box center [199, 149] width 8 height 8
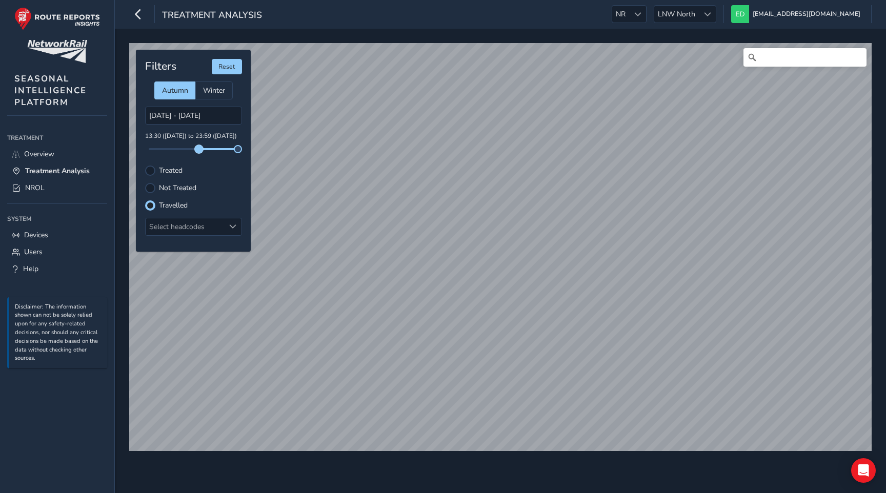
click at [199, 147] on span at bounding box center [199, 149] width 8 height 8
drag, startPoint x: 235, startPoint y: 147, endPoint x: 202, endPoint y: 146, distance: 32.8
click at [202, 146] on span at bounding box center [202, 149] width 8 height 8
click at [699, 13] on span "[GEOGRAPHIC_DATA]" at bounding box center [659, 14] width 80 height 17
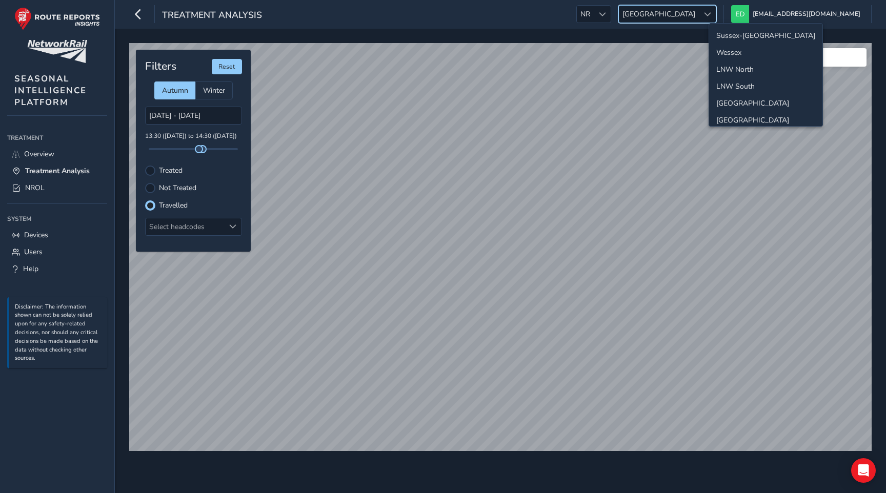
scroll to position [36, 0]
click at [732, 34] on li "LNW North" at bounding box center [765, 33] width 113 height 17
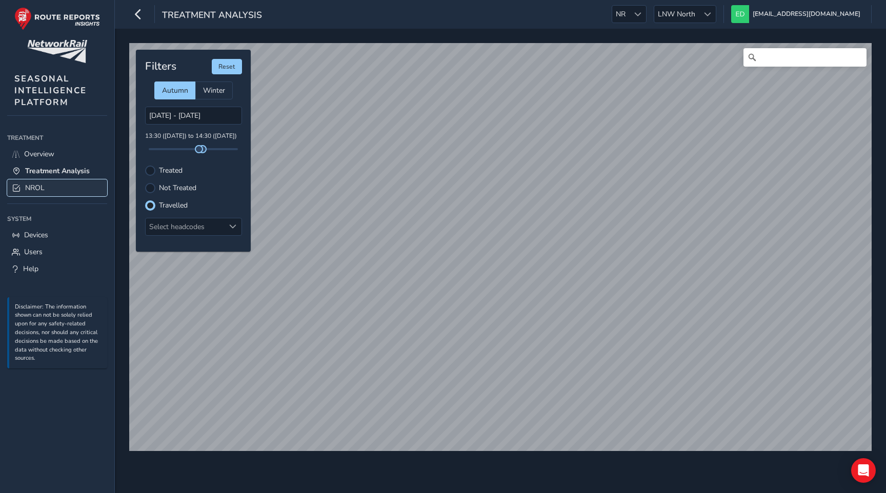
click at [35, 187] on span "NROL" at bounding box center [34, 188] width 19 height 10
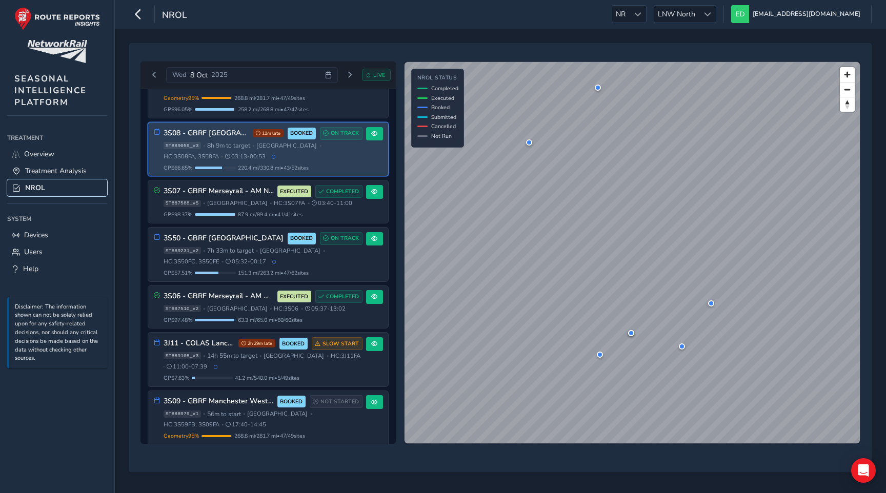
scroll to position [104, 0]
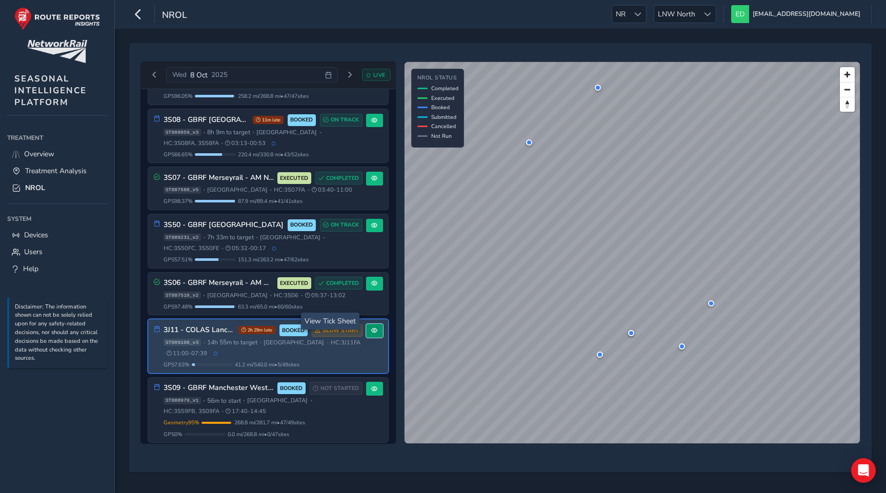
click at [366, 324] on button at bounding box center [374, 331] width 17 height 14
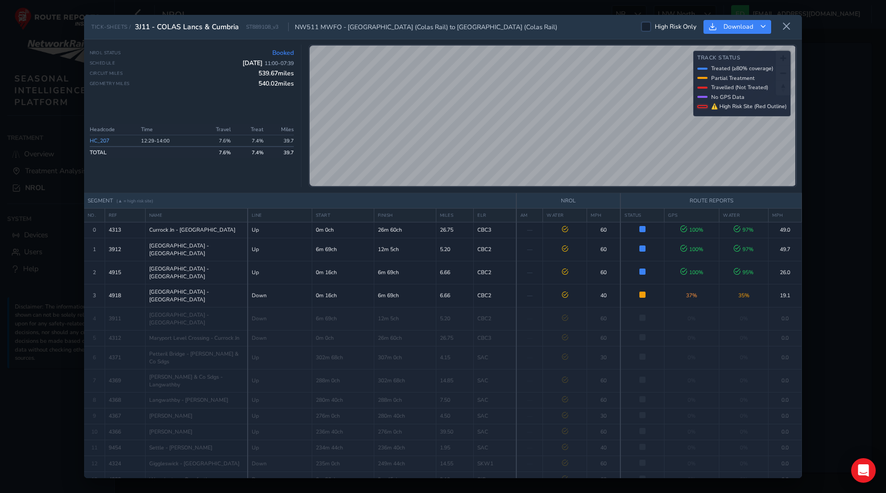
click at [304, 12] on div "TICK-SHEETS / 3J11 - COLAS Lancs & Cumbria ST889108_v3 NW511 MWFO - Carlisle Ya…" at bounding box center [443, 246] width 886 height 493
click at [785, 24] on icon at bounding box center [786, 26] width 9 height 9
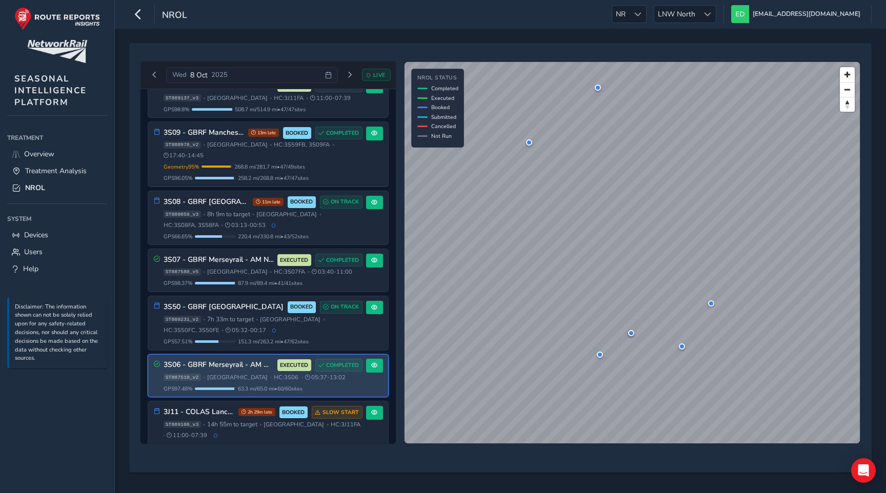
scroll to position [26, 0]
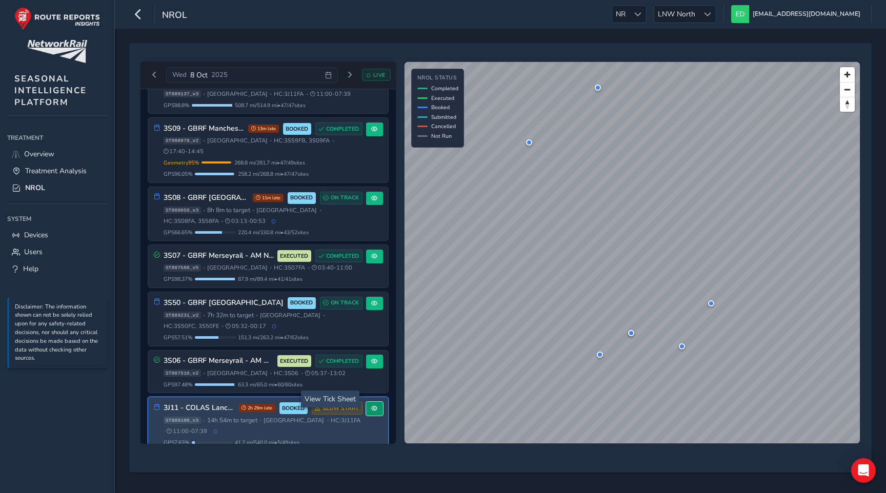
click at [371, 405] on span at bounding box center [374, 408] width 6 height 6
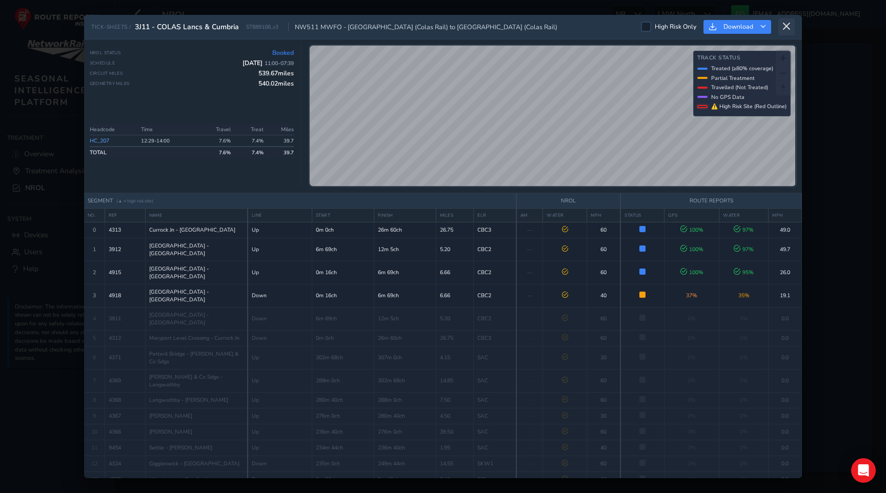
click at [789, 22] on icon at bounding box center [786, 26] width 9 height 9
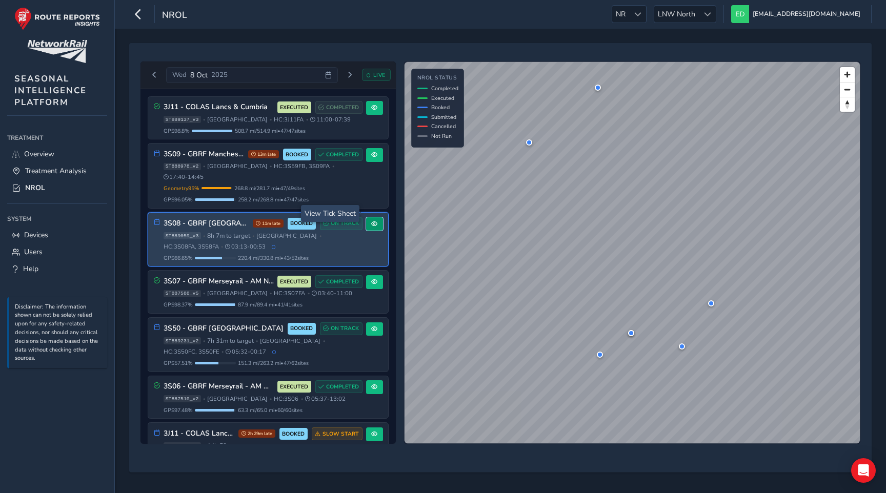
click at [371, 221] on span at bounding box center [374, 224] width 6 height 6
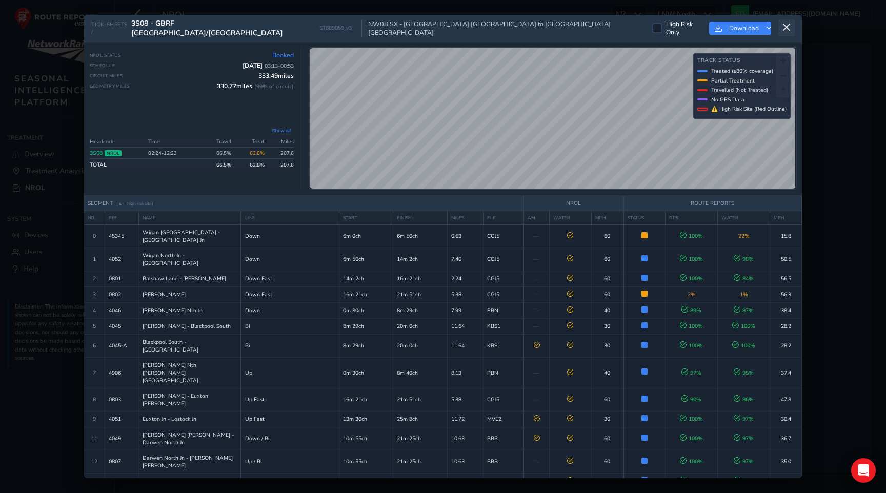
click at [788, 28] on icon at bounding box center [786, 27] width 9 height 9
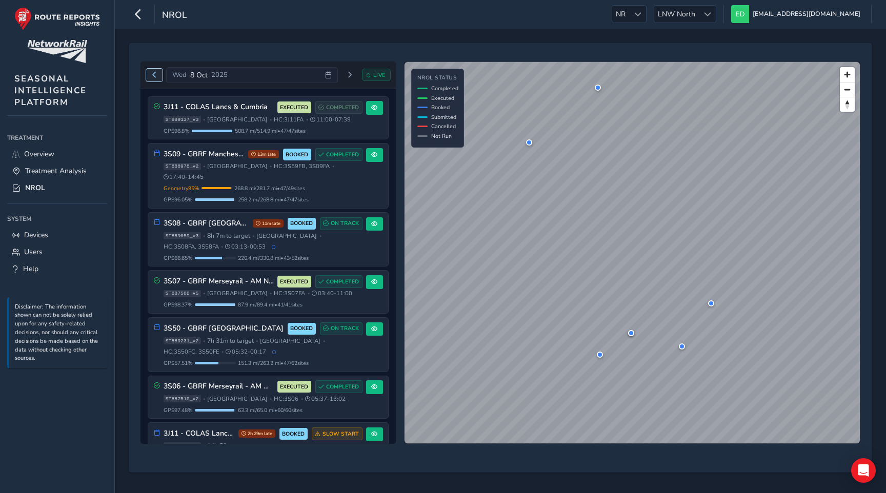
click at [153, 72] on span "Previous day" at bounding box center [154, 75] width 6 height 6
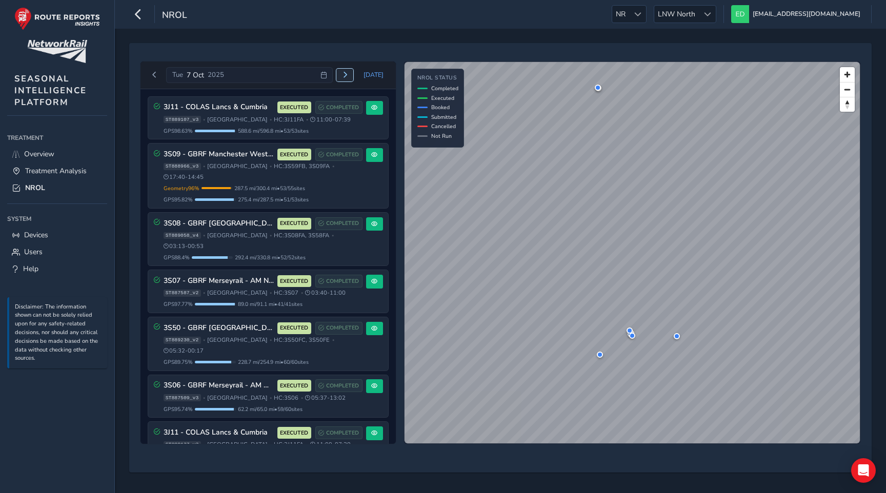
click at [347, 73] on span "Next day" at bounding box center [345, 75] width 6 height 6
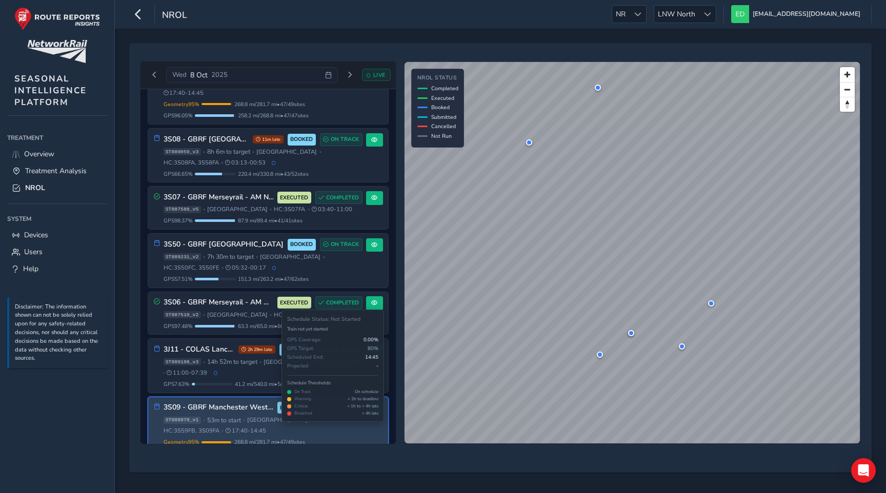
scroll to position [104, 0]
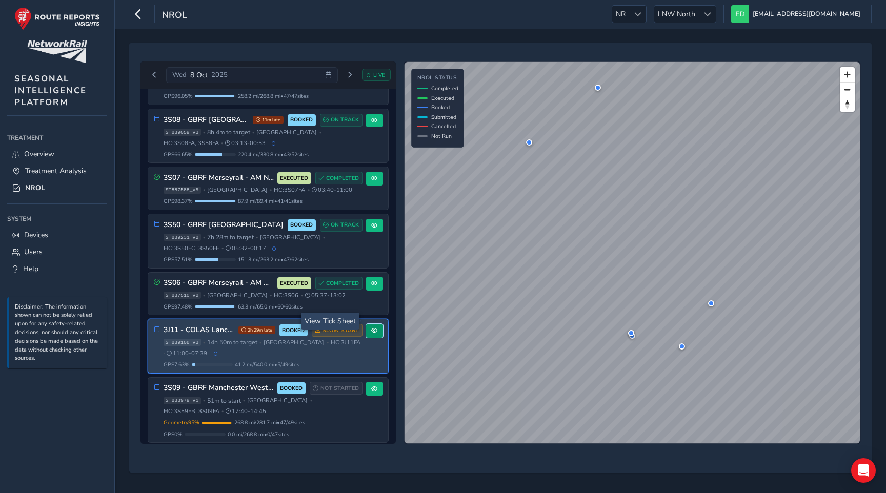
click at [371, 327] on span at bounding box center [374, 330] width 6 height 6
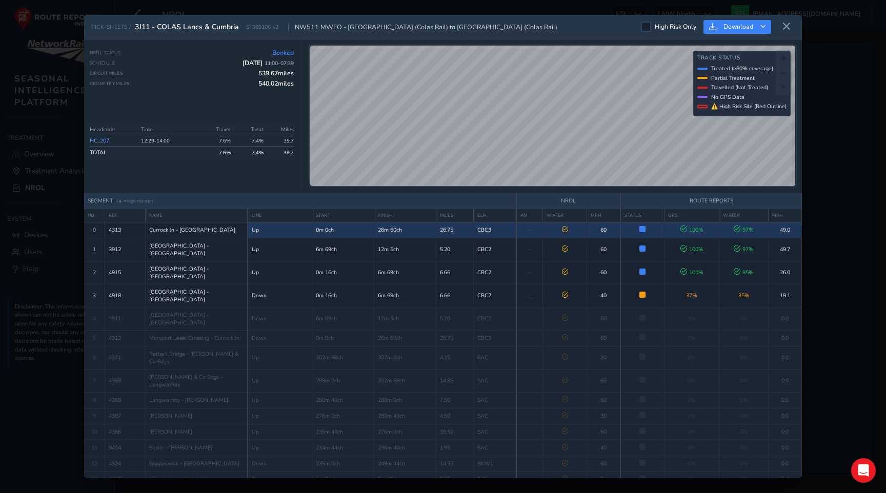
click at [227, 230] on span "Currock Jn - Maryport Level Crossing" at bounding box center [192, 230] width 86 height 8
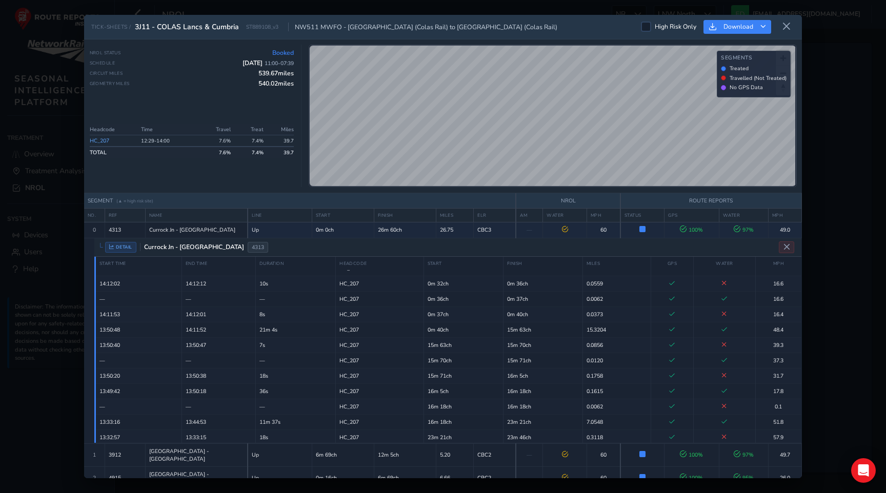
scroll to position [51, 0]
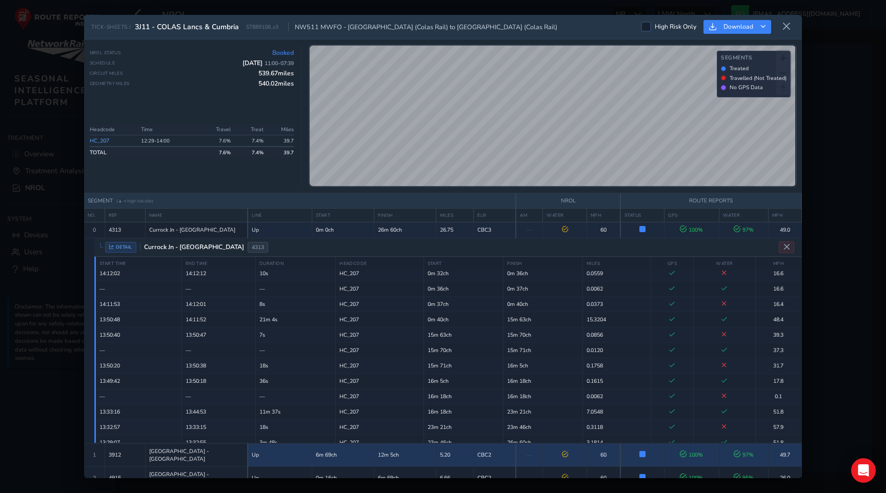
click at [241, 451] on span "Maryport Level Crossing - Workington" at bounding box center [196, 454] width 95 height 15
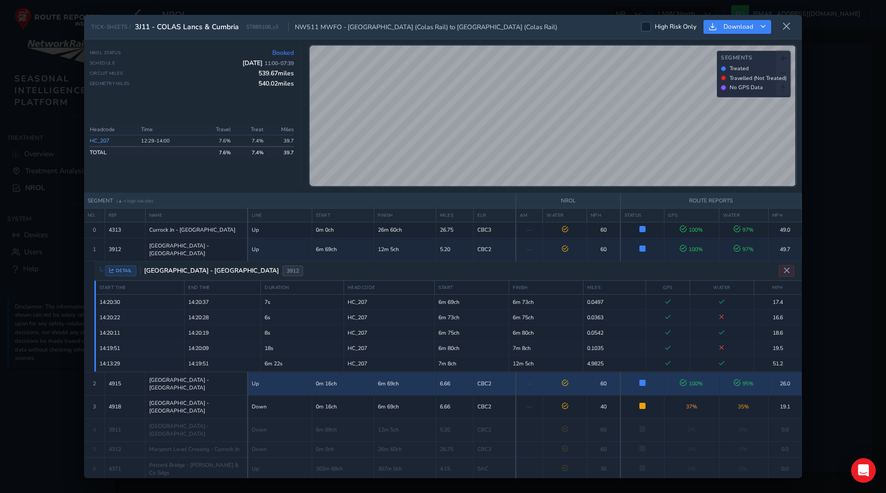
click at [221, 376] on div "Workington - Whitehaven" at bounding box center [196, 383] width 95 height 15
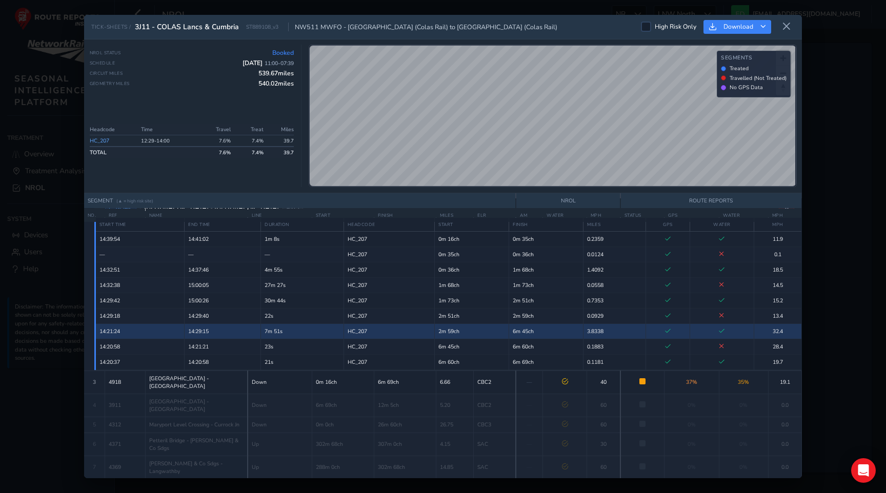
scroll to position [96, 0]
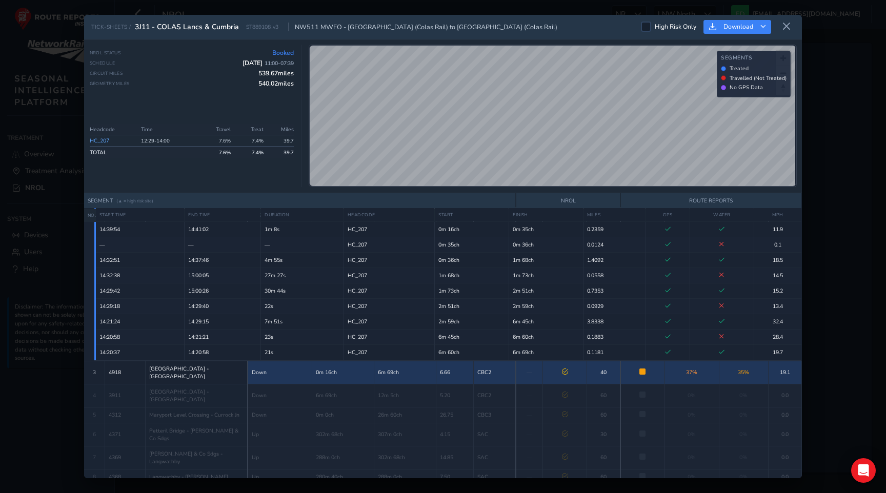
click at [248, 361] on td "Whitehaven - Workington" at bounding box center [196, 372] width 102 height 23
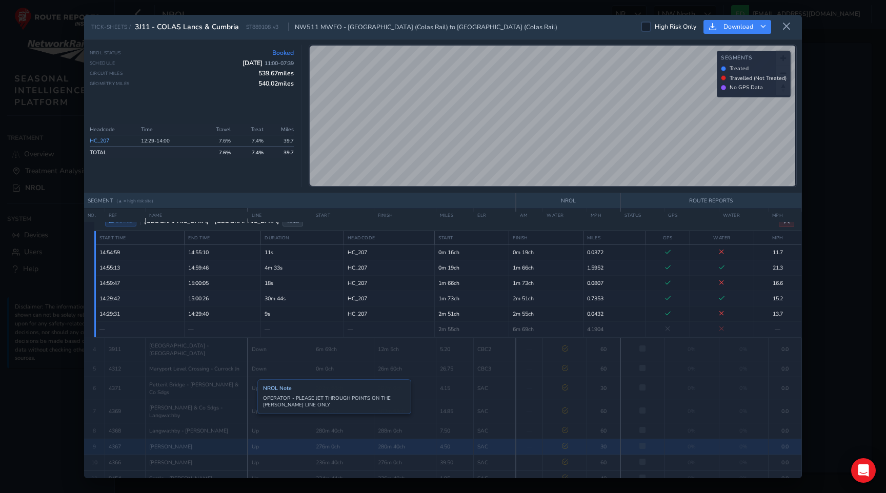
scroll to position [633, 0]
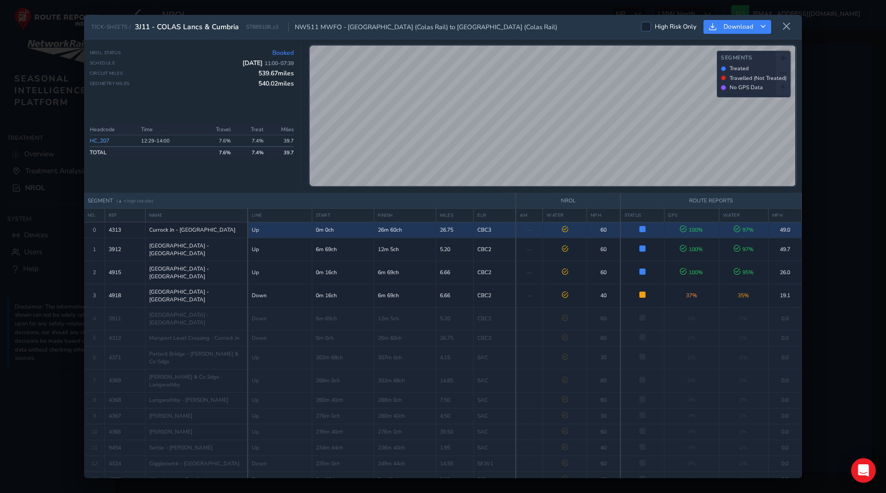
click at [344, 224] on td "0m 0ch" at bounding box center [343, 230] width 62 height 16
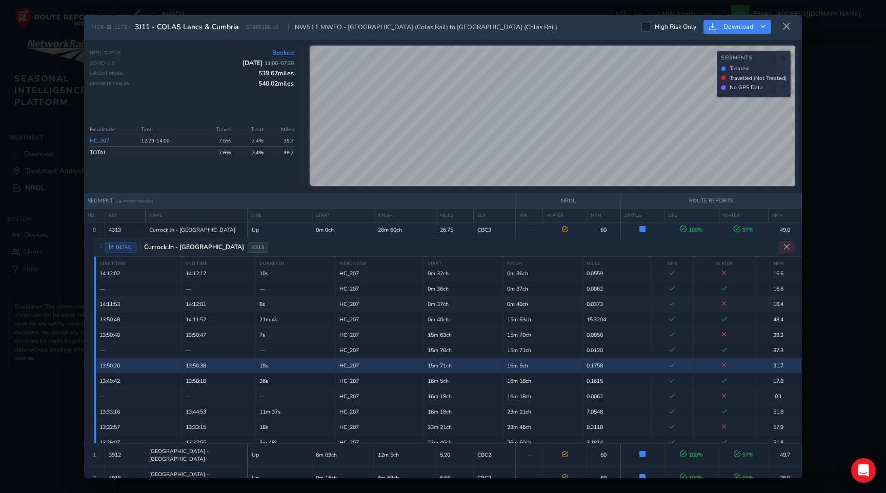
scroll to position [33, 0]
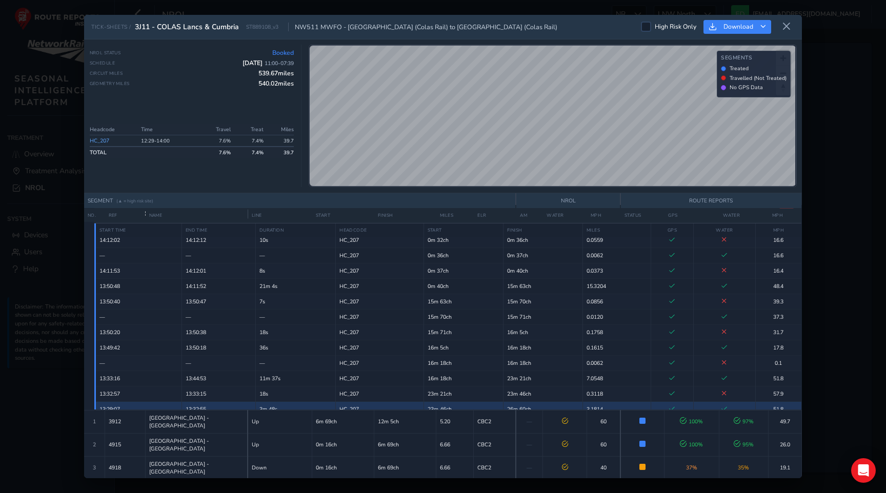
click at [124, 402] on td "13:29:07" at bounding box center [138, 408] width 87 height 15
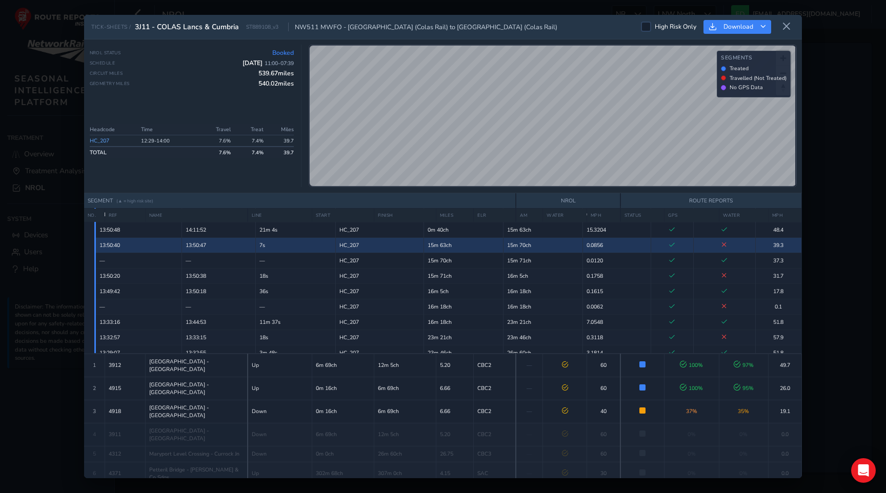
scroll to position [114, 0]
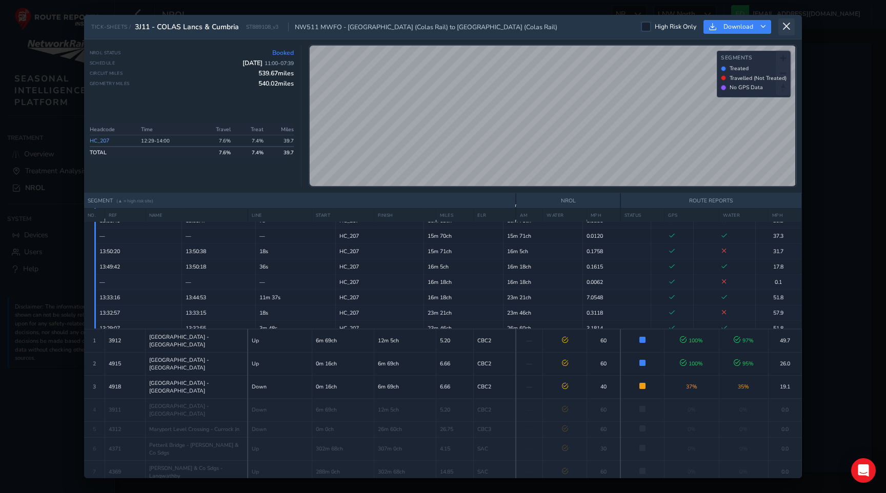
click at [784, 29] on icon at bounding box center [786, 26] width 9 height 9
